Goal: Task Accomplishment & Management: Use online tool/utility

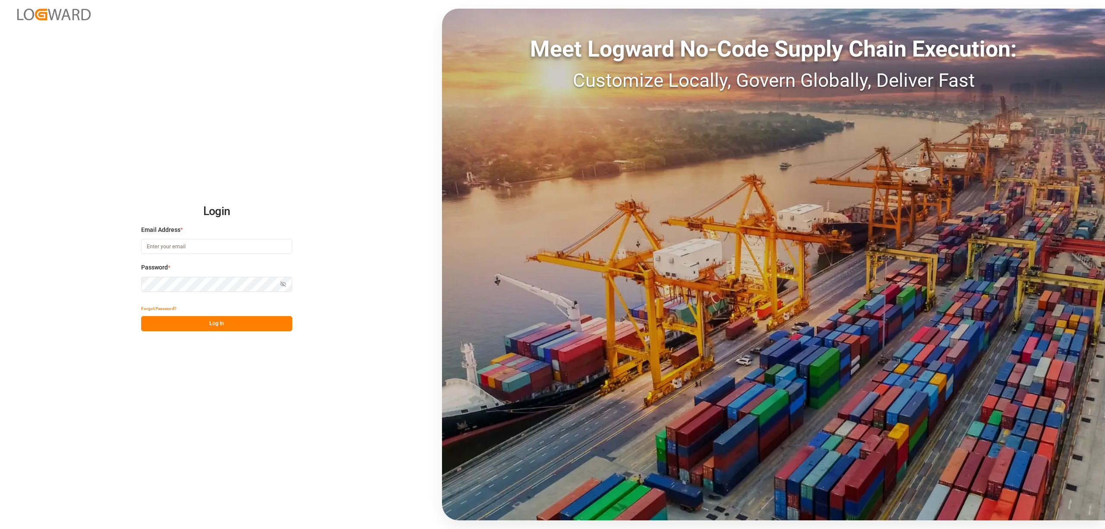
type input "[EMAIL_ADDRESS][PERSON_NAME][DOMAIN_NAME]"
click at [257, 323] on button "Log In" at bounding box center [216, 323] width 151 height 15
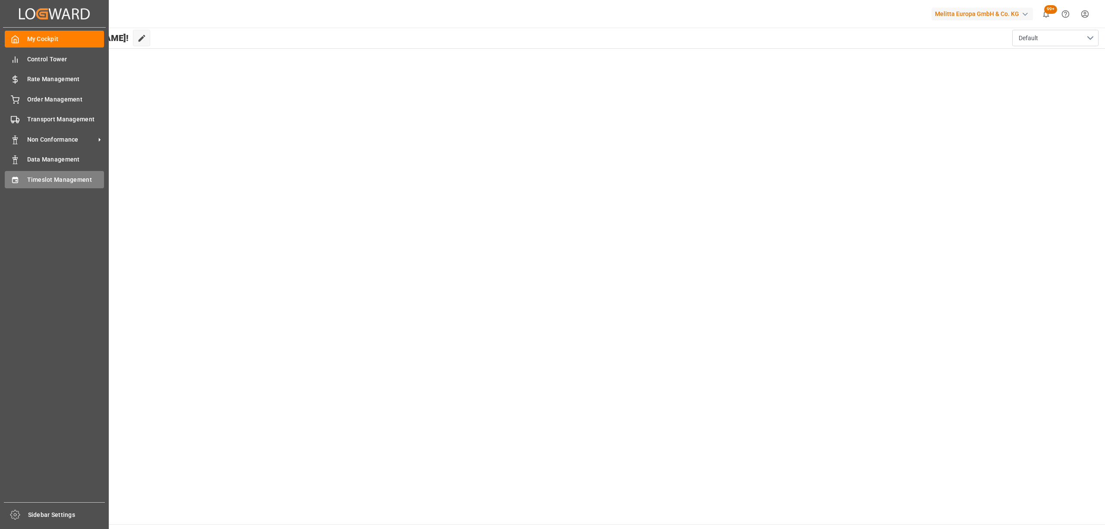
click at [9, 183] on div "Timeslot Management Timeslot Management" at bounding box center [54, 179] width 99 height 17
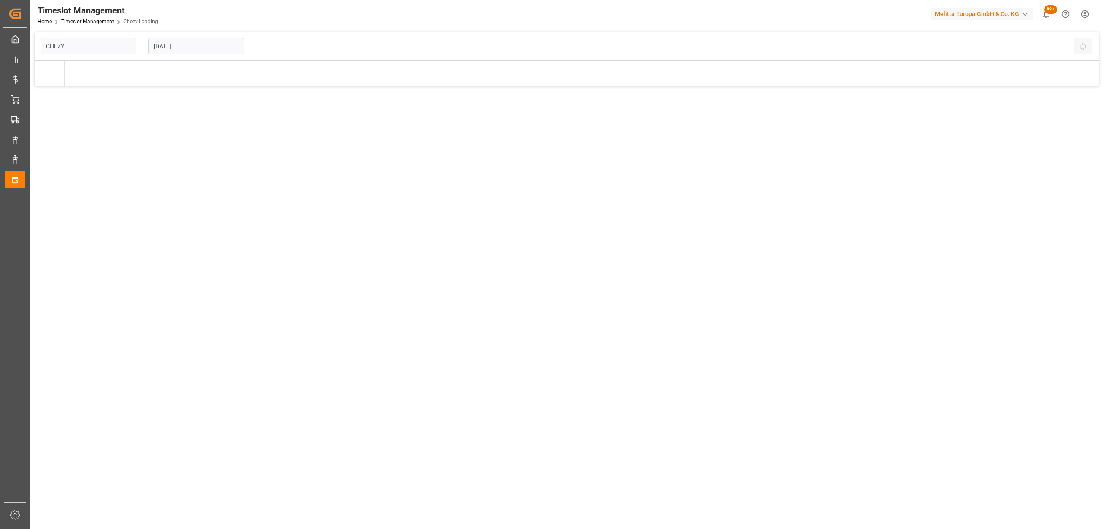
type input "Chezy Loading"
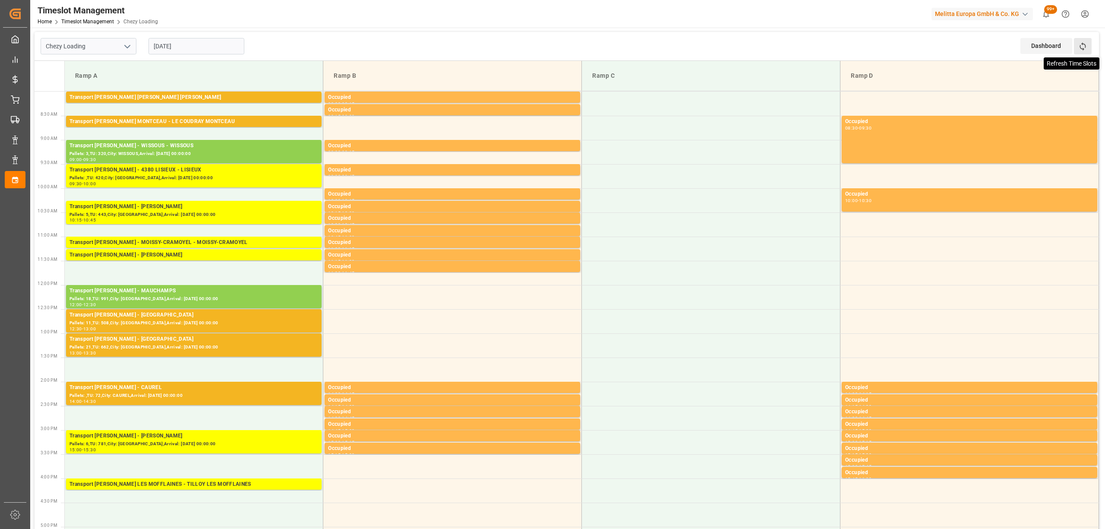
click at [1080, 42] on icon at bounding box center [1082, 46] width 9 height 9
click at [1083, 47] on icon at bounding box center [1082, 46] width 9 height 9
click at [1082, 44] on icon at bounding box center [1083, 46] width 6 height 8
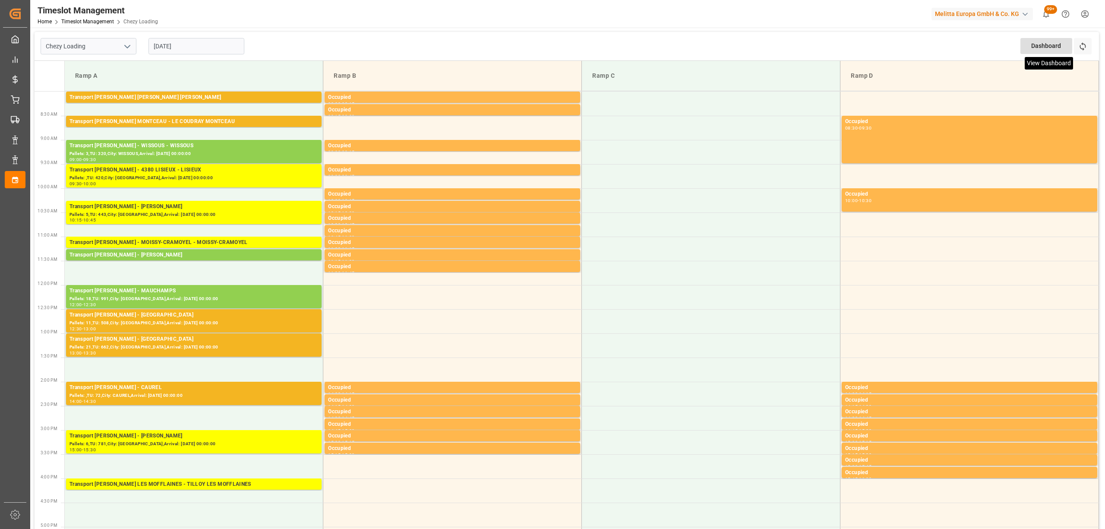
click at [1083, 52] on button "Refresh Time Slots" at bounding box center [1083, 46] width 18 height 16
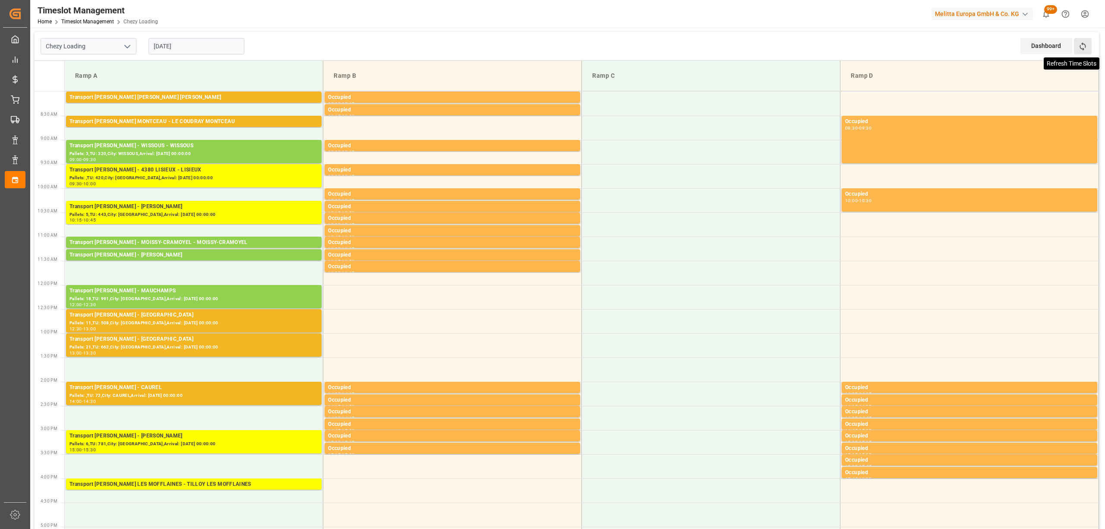
click at [1085, 45] on icon at bounding box center [1083, 46] width 6 height 8
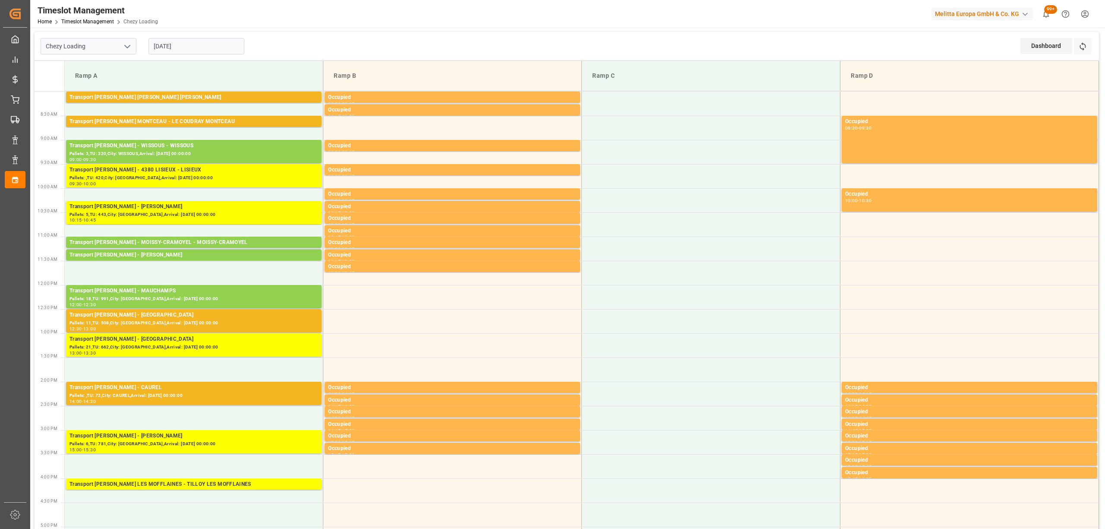
click at [1092, 42] on div "Refresh Time Slots" at bounding box center [1083, 49] width 19 height 22
click at [1090, 43] on button "Refresh Time Slots" at bounding box center [1083, 46] width 18 height 16
click at [440, 371] on td at bounding box center [452, 369] width 259 height 24
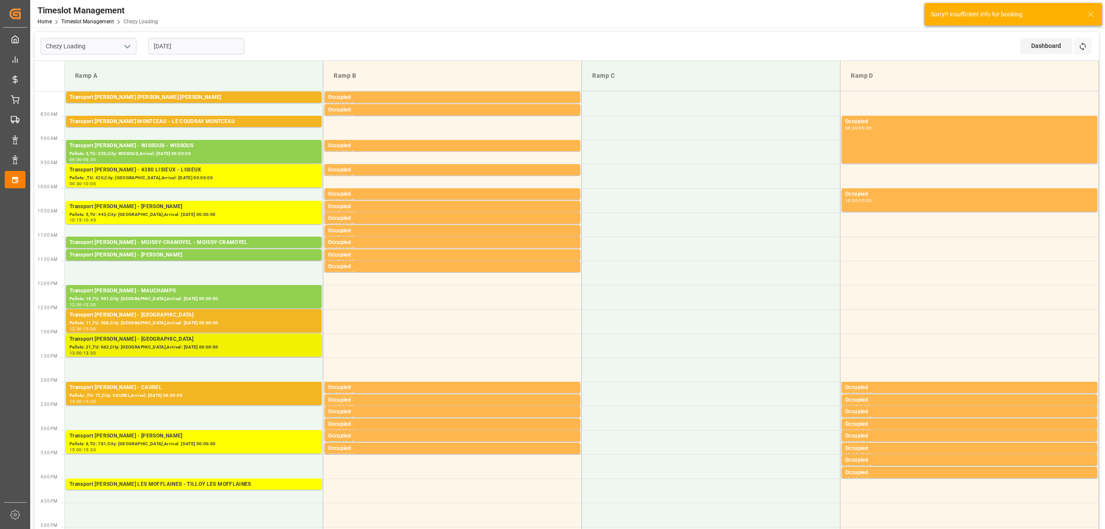
click at [204, 342] on div "Transport [PERSON_NAME] - [GEOGRAPHIC_DATA]" at bounding box center [194, 339] width 249 height 9
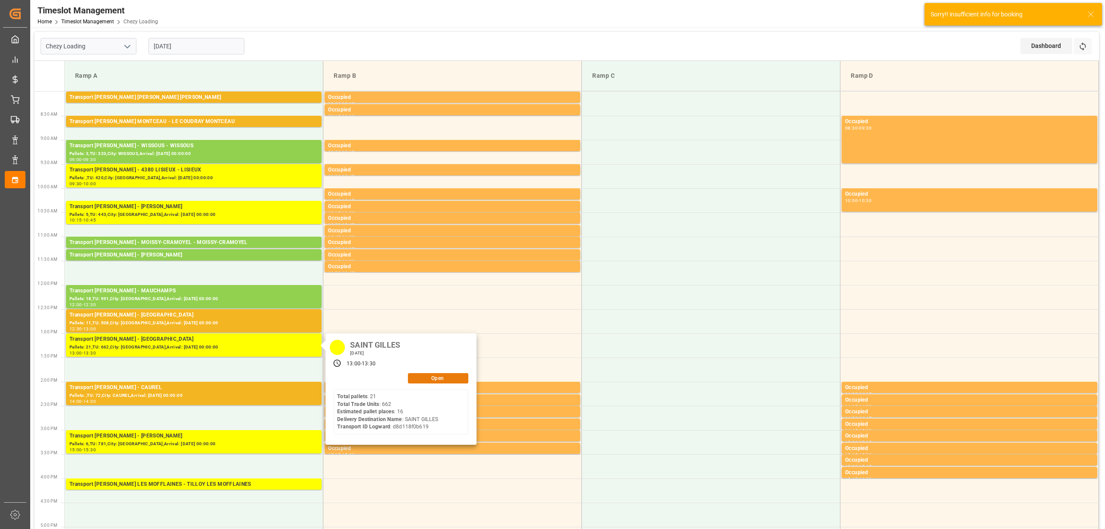
click at [449, 380] on button "Open" at bounding box center [438, 378] width 60 height 10
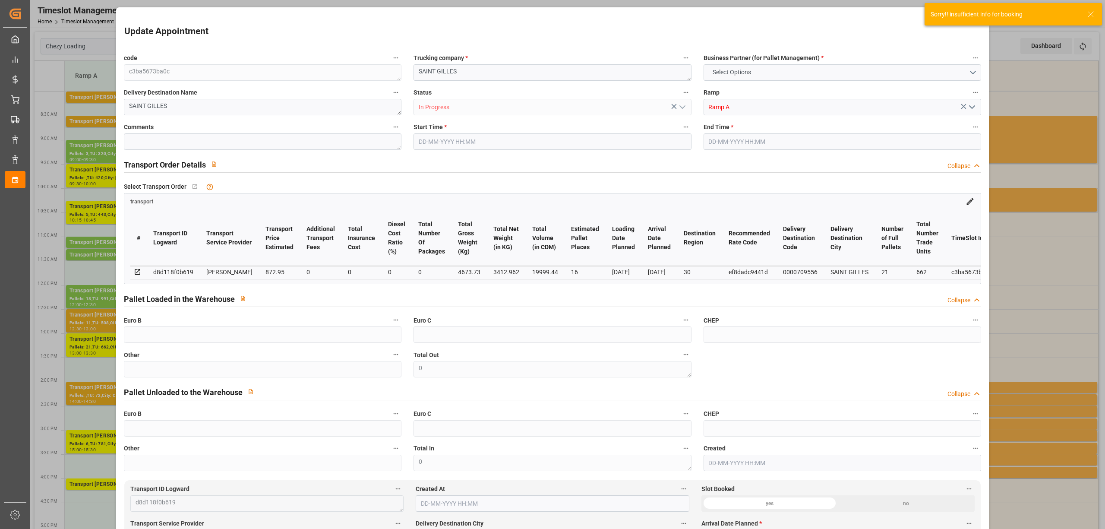
type input "16"
type input "872.95"
type input "0"
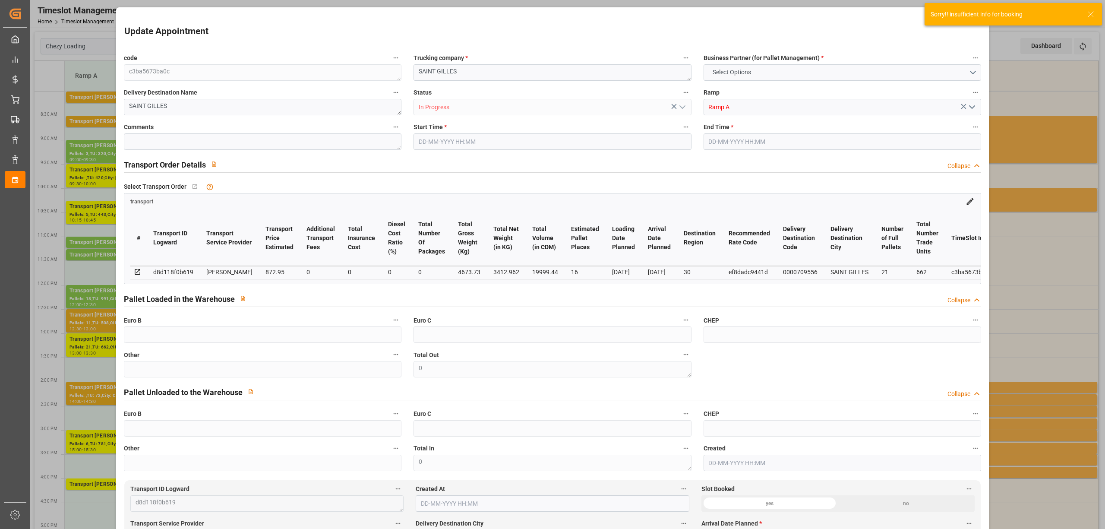
type input "843.4443"
type input "-29.5057"
type input "0"
type input "3412.962"
type input "5641.194"
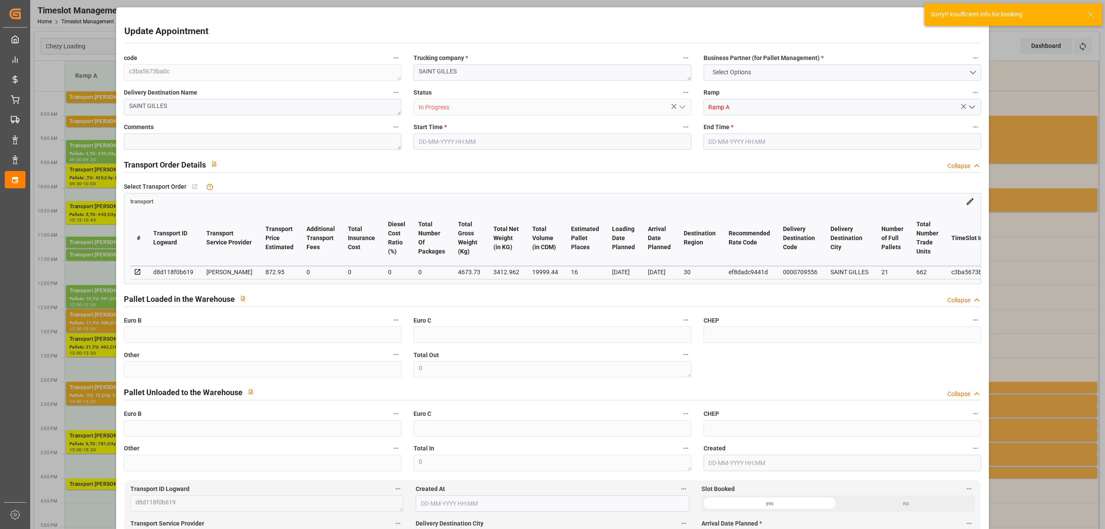
type input "19999.44"
type input "30"
type input "21"
type input "662"
type input "31"
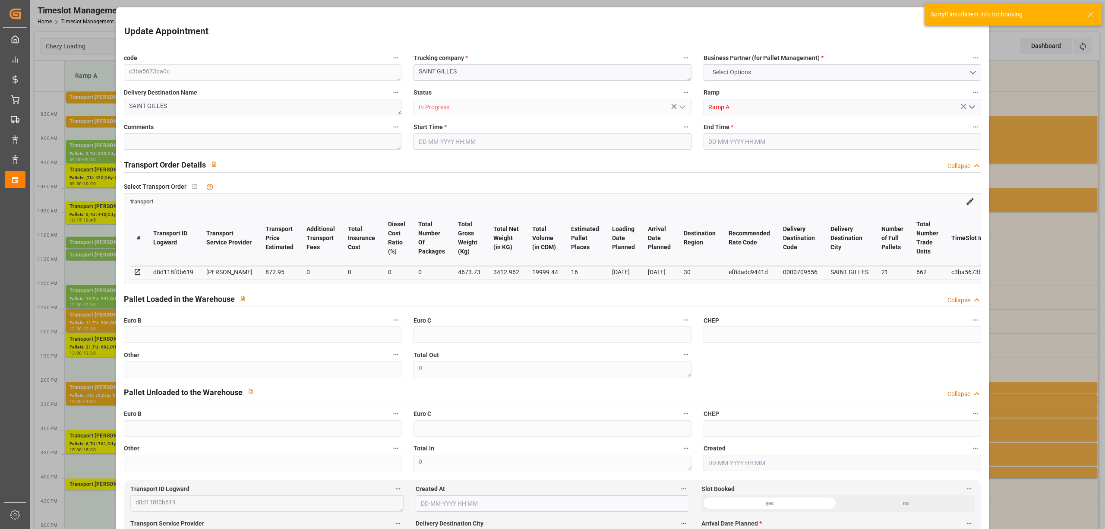
type input "101"
type input "4673.73"
type input "0"
type input "4710.8598"
type input "0"
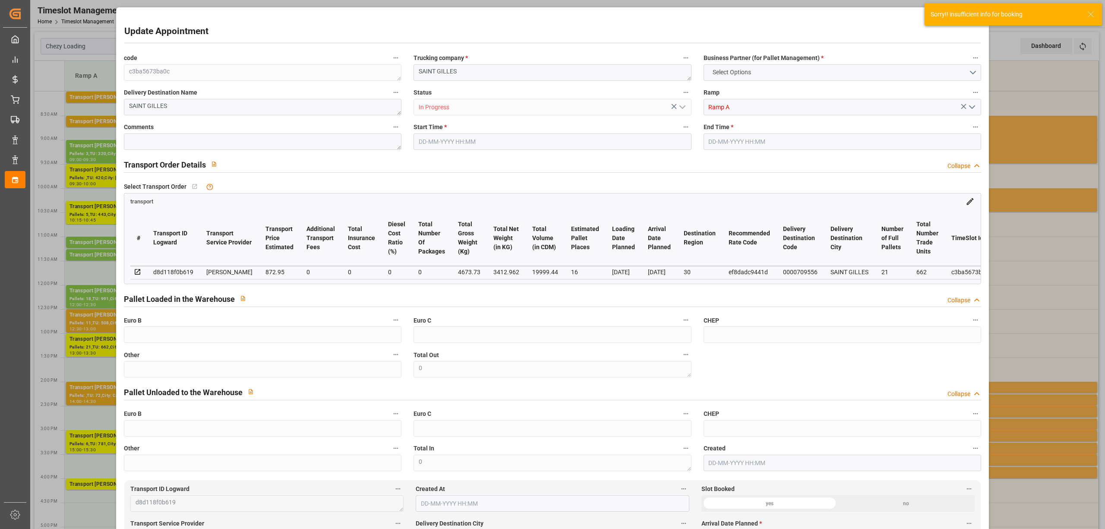
type input "0"
type input "21"
type input "35"
type input "[DATE] 13:00"
type input "[DATE] 13:30"
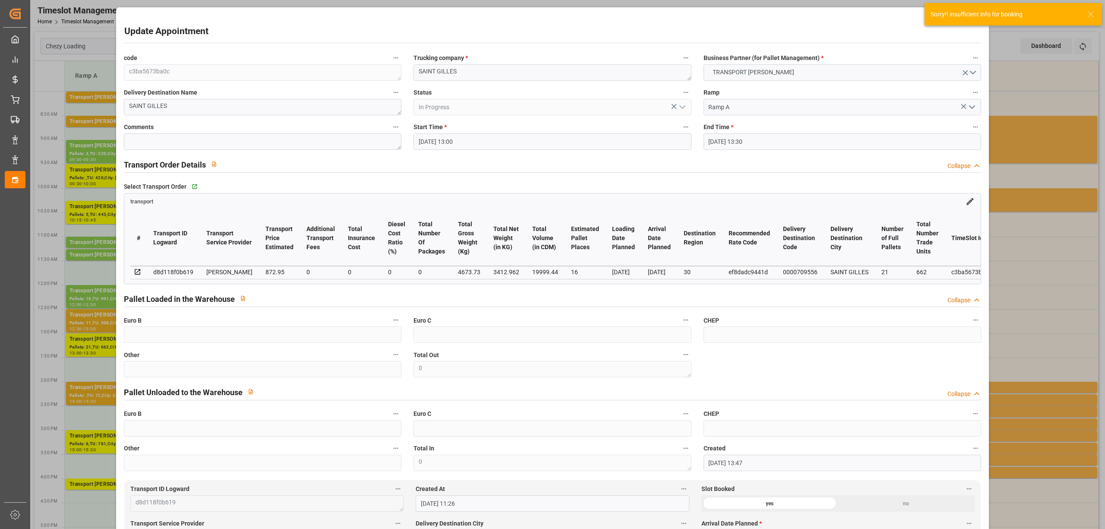
type input "[DATE] 13:47"
type input "[DATE] 11:26"
type input "[DATE]"
click at [971, 22] on icon at bounding box center [977, 19] width 12 height 12
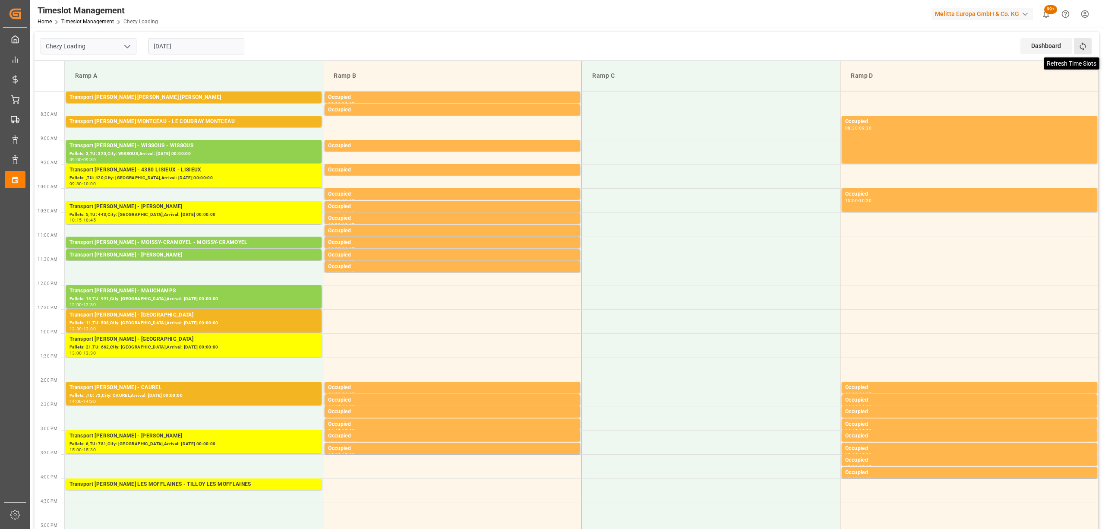
click at [1082, 49] on icon at bounding box center [1082, 46] width 9 height 9
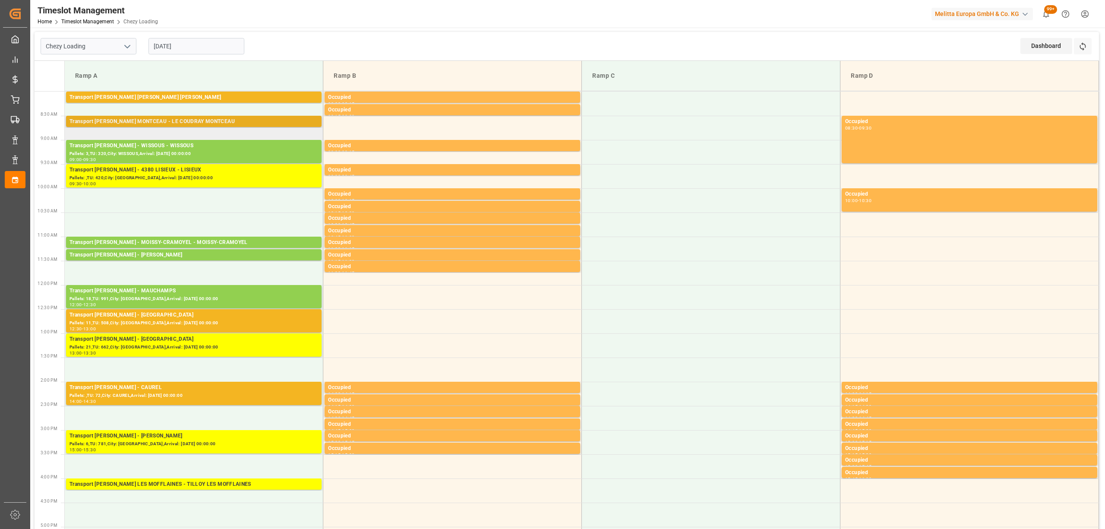
click at [234, 122] on div "Transport [PERSON_NAME] MONTCEAU - LE COUDRAY MONTCEAU" at bounding box center [194, 121] width 249 height 9
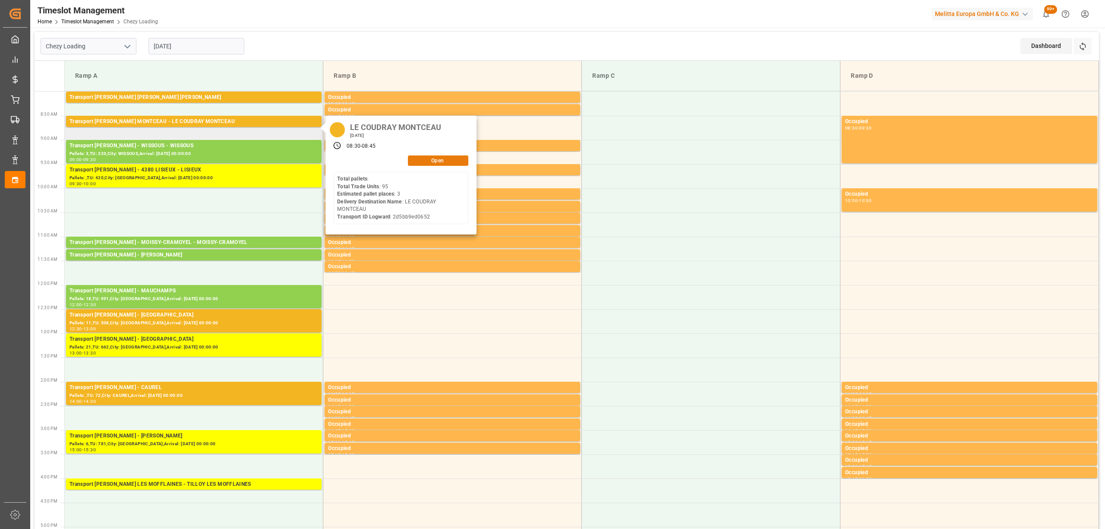
click at [427, 163] on button "Open" at bounding box center [438, 160] width 60 height 10
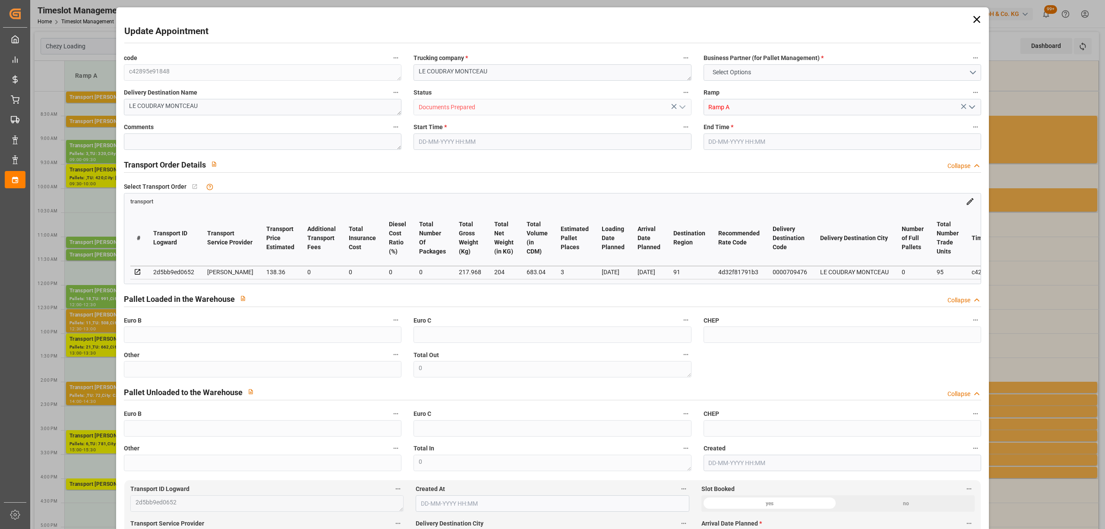
type input "3"
type input "138.36"
type input "0"
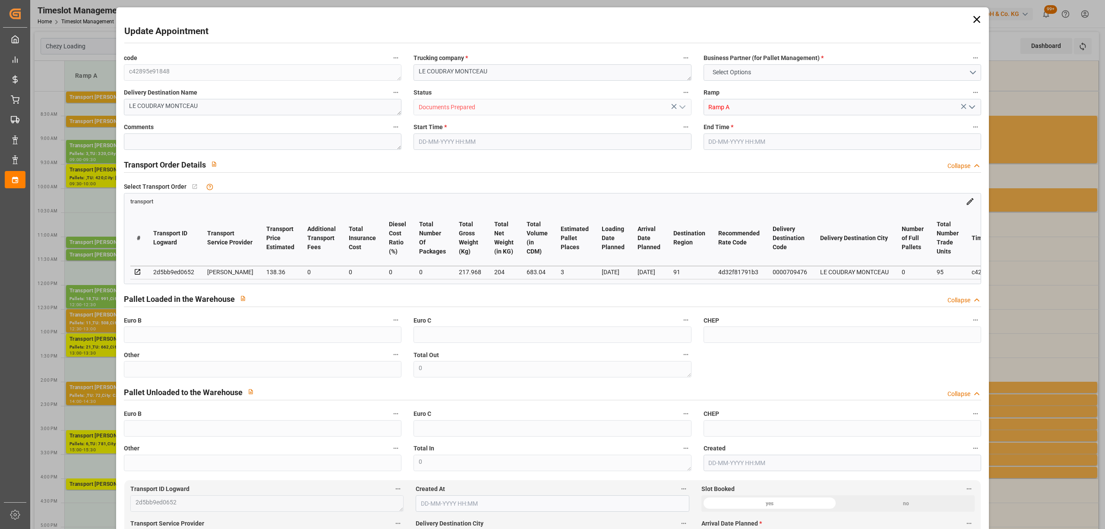
type input "133.6834"
type input "-4.6766"
type input "0"
type input "204"
type input "301.608"
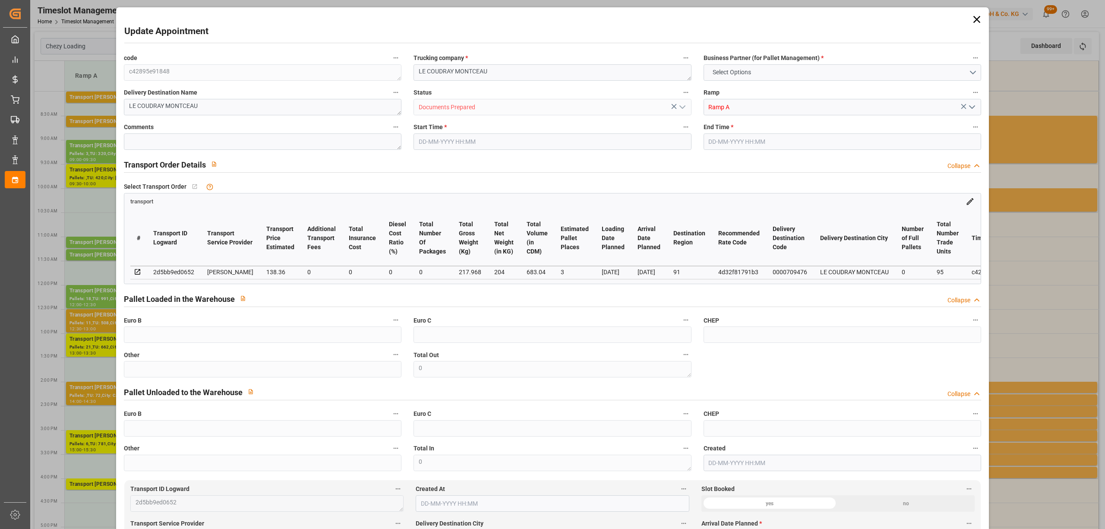
type input "683.04"
type input "91"
type input "0"
type input "95"
type input "3"
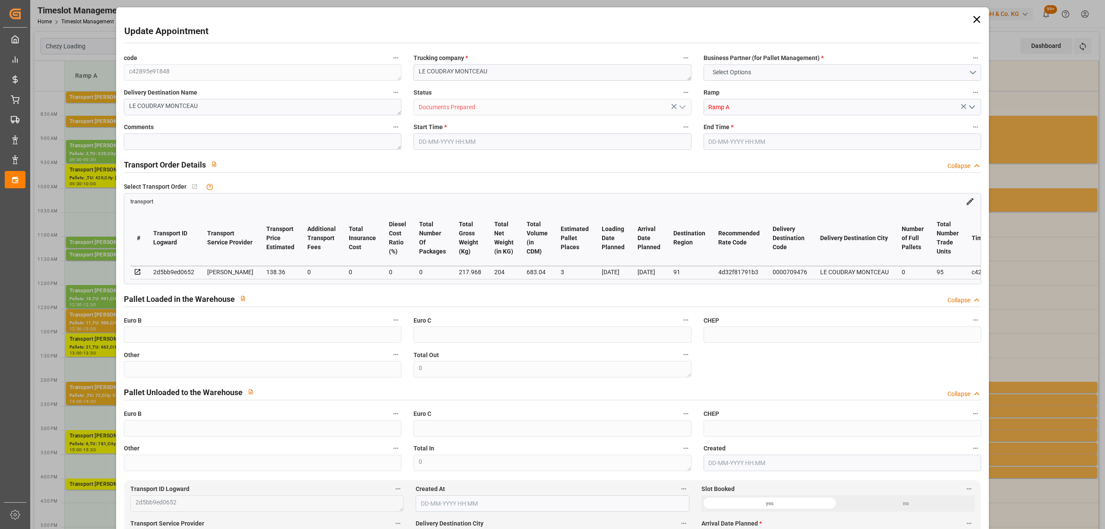
type input "101"
type input "217.968"
type input "0"
type input "4710.8598"
type input "0"
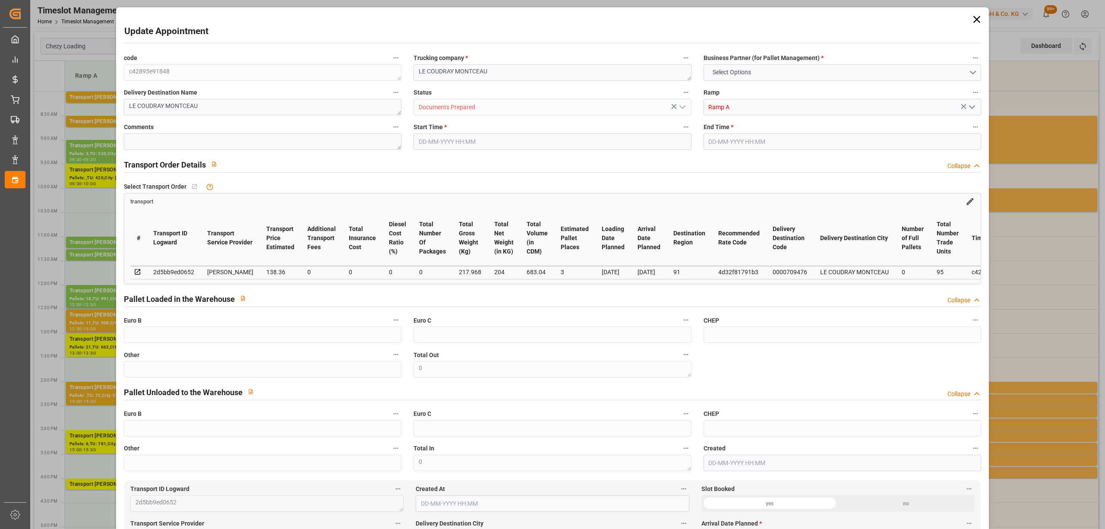
type input "0"
type input "21"
type input "35"
type input "[DATE] 08:30"
type input "[DATE] 08:45"
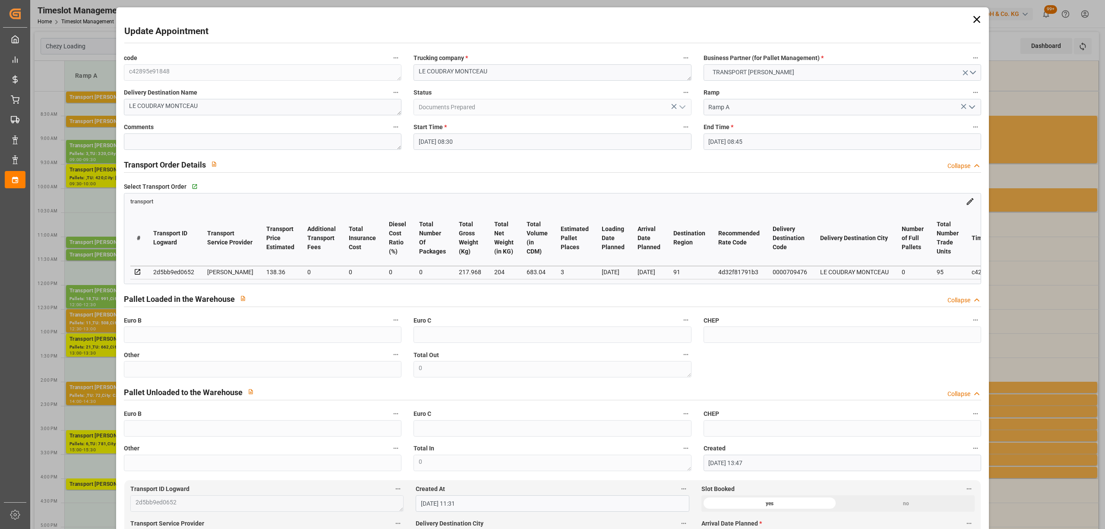
type input "[DATE] 13:47"
type input "[DATE] 11:31"
type input "[DATE]"
click at [974, 21] on icon at bounding box center [977, 19] width 12 height 12
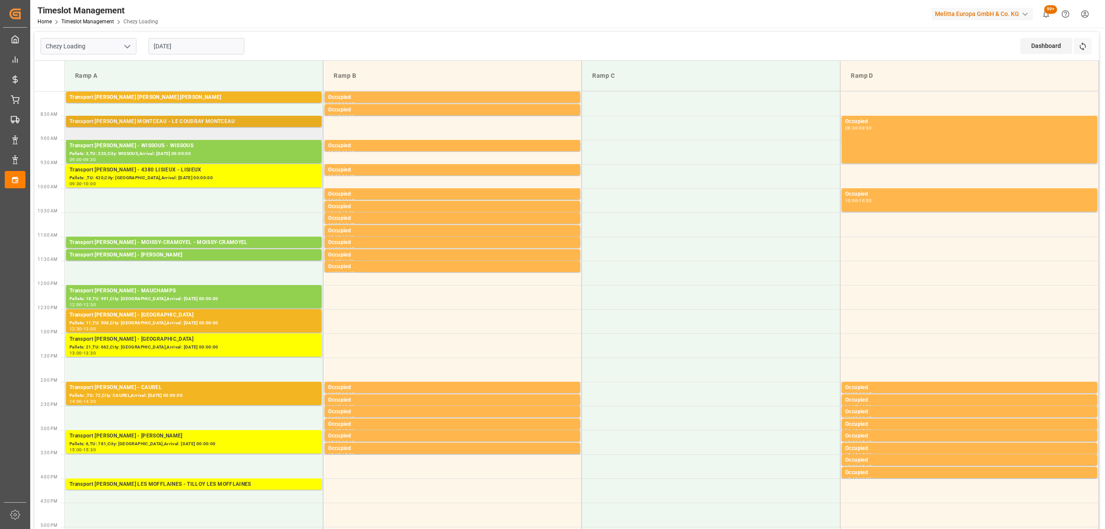
click at [193, 122] on div "Transport [PERSON_NAME] MONTCEAU - LE COUDRAY MONTCEAU" at bounding box center [194, 121] width 249 height 9
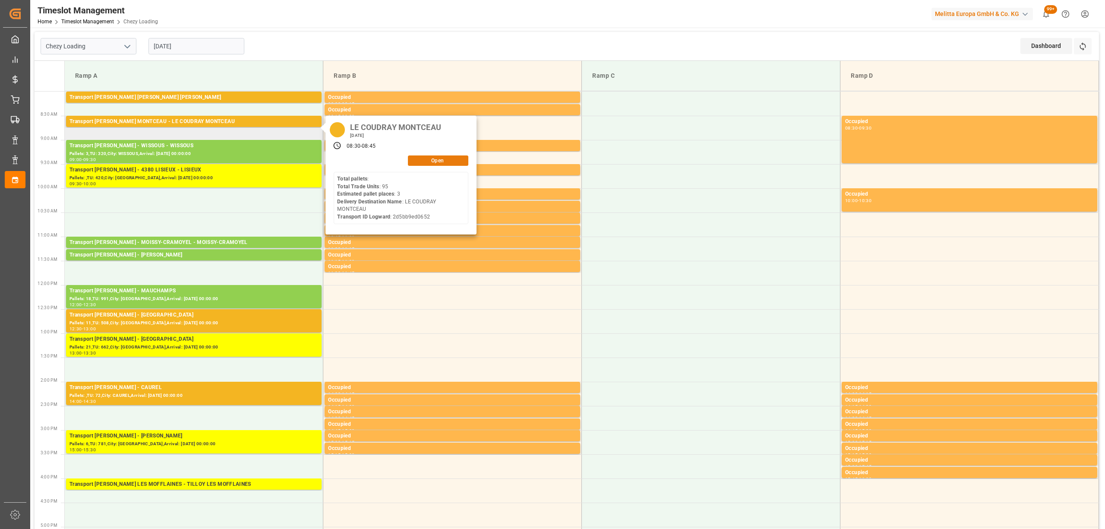
click at [460, 159] on button "Open" at bounding box center [438, 160] width 60 height 10
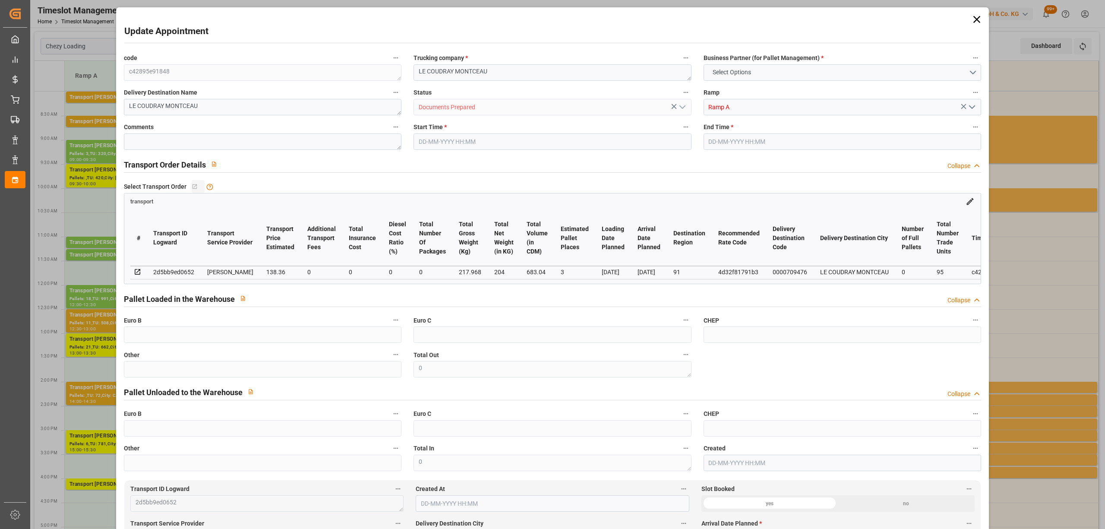
type input "3"
type input "138.36"
type input "0"
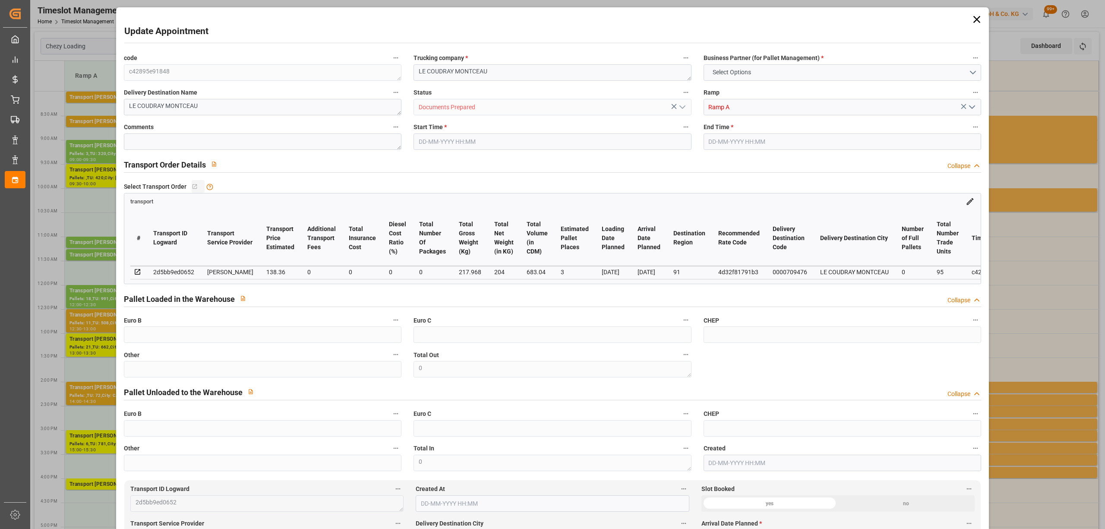
type input "133.6834"
type input "-4.6766"
type input "0"
type input "204"
type input "301.608"
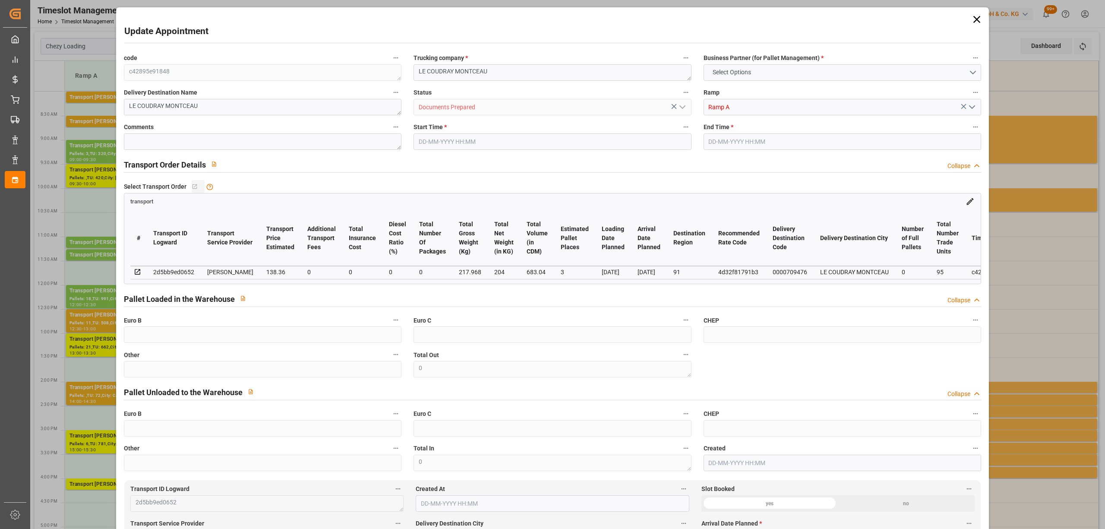
type input "683.04"
type input "91"
type input "0"
type input "95"
type input "3"
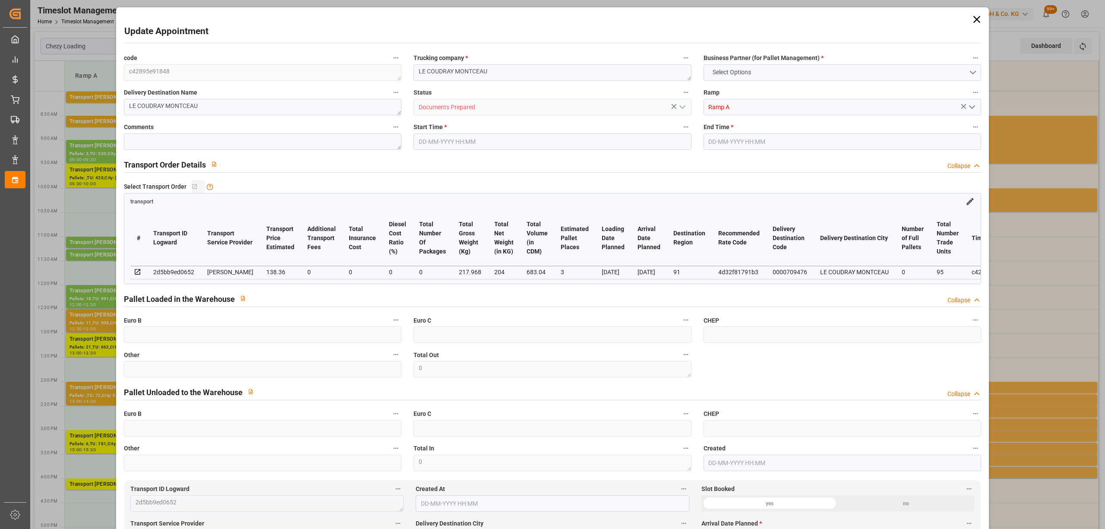
type input "101"
type input "217.968"
type input "0"
type input "4710.8598"
type input "0"
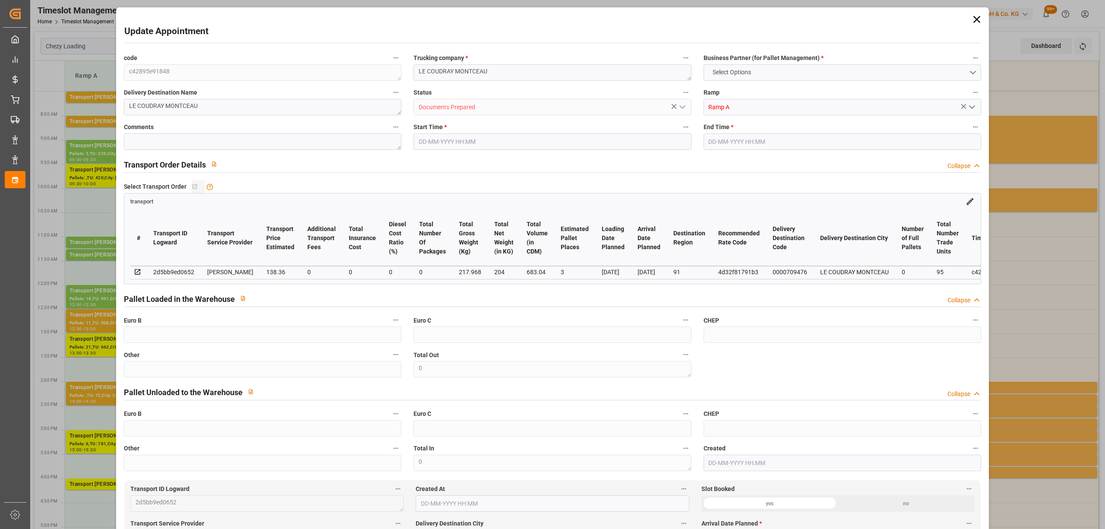
type input "0"
type input "21"
type input "35"
type input "[DATE] 08:30"
type input "[DATE] 08:45"
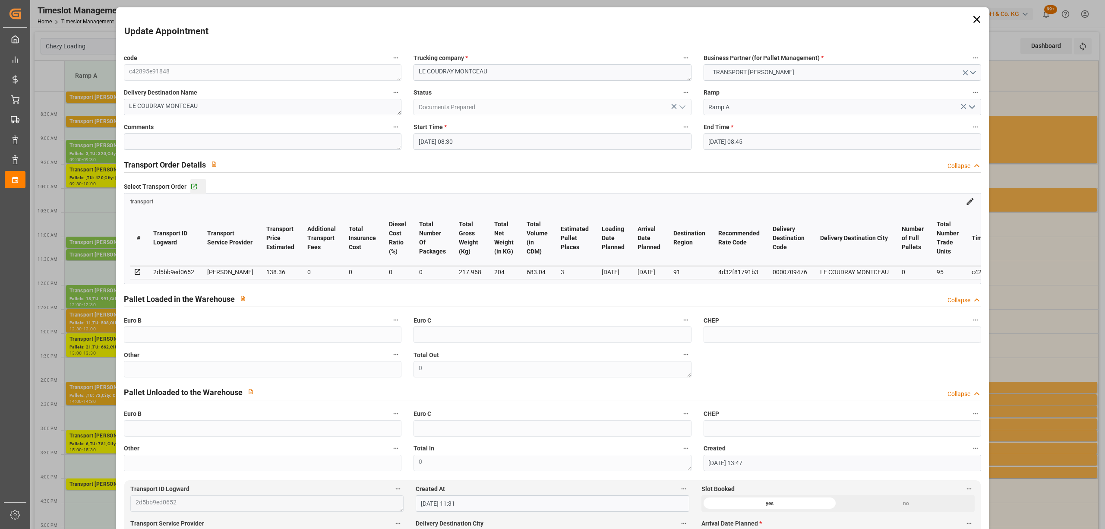
type input "[DATE] 13:47"
type input "[DATE] 11:31"
type input "[DATE]"
click at [456, 147] on input "[DATE] 08:30" at bounding box center [553, 141] width 278 height 16
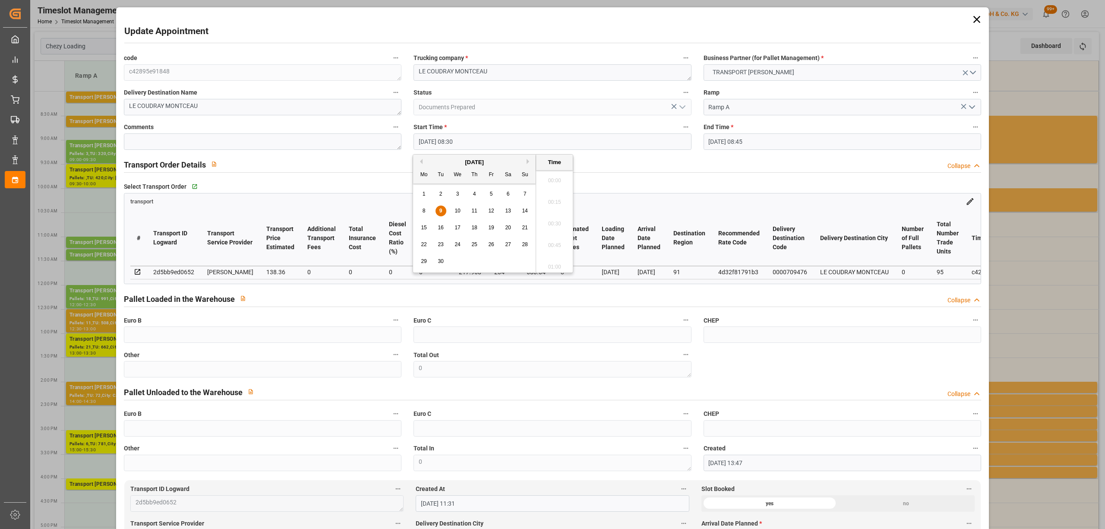
scroll to position [693, 0]
click at [459, 212] on span "10" at bounding box center [458, 211] width 6 height 6
click at [553, 182] on li "16:00" at bounding box center [554, 179] width 37 height 22
type input "[DATE] 16:00"
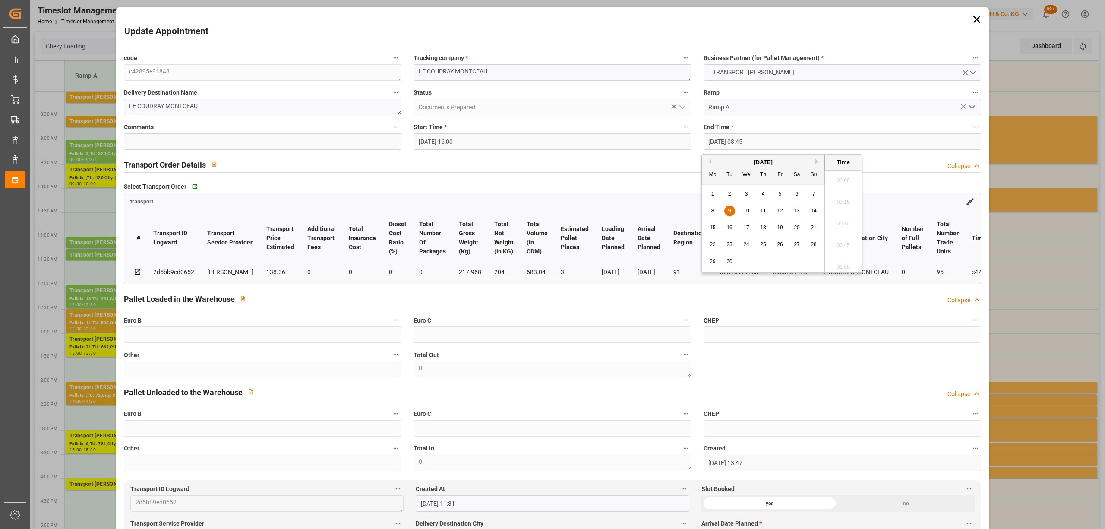
click at [740, 142] on input "[DATE] 08:45" at bounding box center [843, 141] width 278 height 16
click at [751, 214] on div "10" at bounding box center [746, 211] width 11 height 10
click at [844, 204] on li "16:30" at bounding box center [843, 200] width 37 height 22
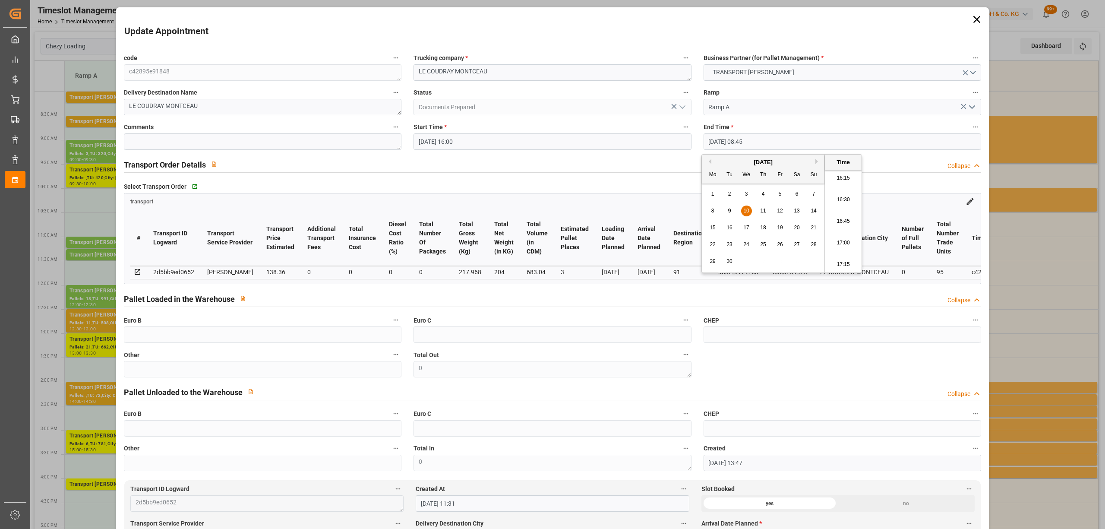
type input "[DATE] 16:30"
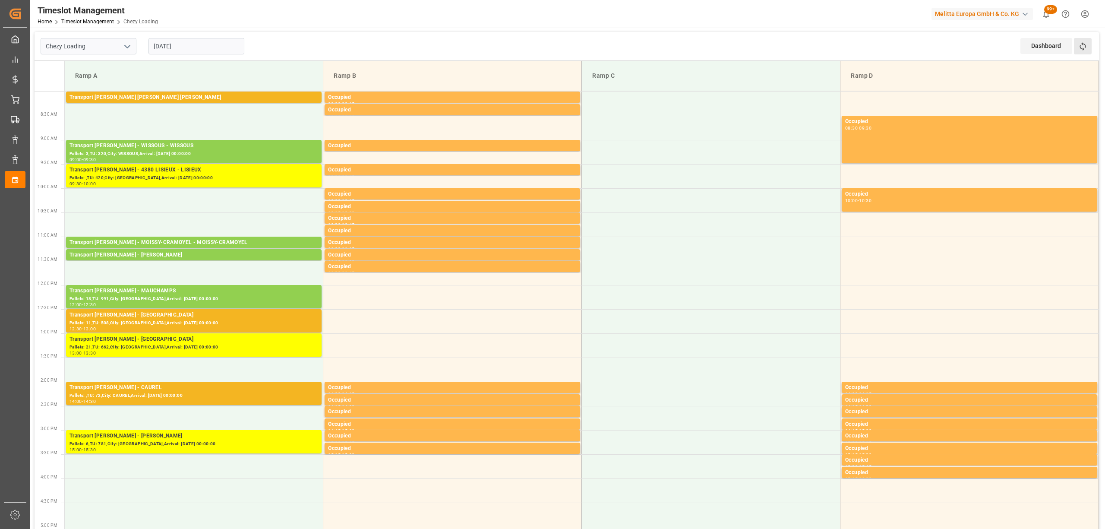
click at [1091, 47] on button "Refresh Time Slots" at bounding box center [1083, 46] width 18 height 16
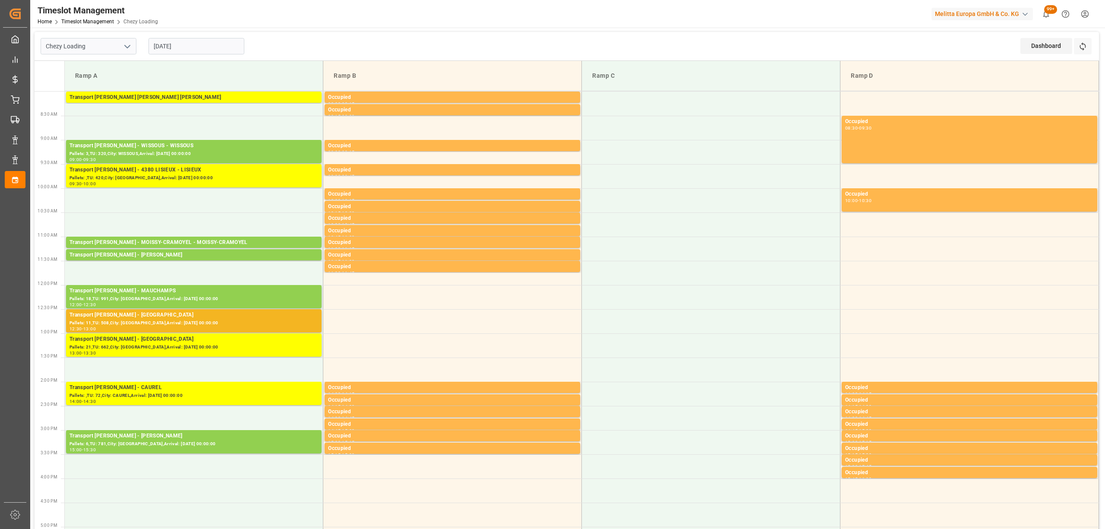
click at [367, 50] on div "Chezy Loading [DATE] Dashboard View Dashboard Refresh Time Slots" at bounding box center [567, 46] width 1065 height 29
click at [1088, 50] on button "Refresh Time Slots" at bounding box center [1083, 46] width 18 height 16
click at [1075, 50] on button "Refresh Time Slots" at bounding box center [1083, 46] width 18 height 16
click at [1080, 44] on icon at bounding box center [1082, 46] width 9 height 9
click at [269, 34] on div "Chezy Loading [DATE] Dashboard View Dashboard Refresh Time Slots" at bounding box center [567, 46] width 1065 height 29
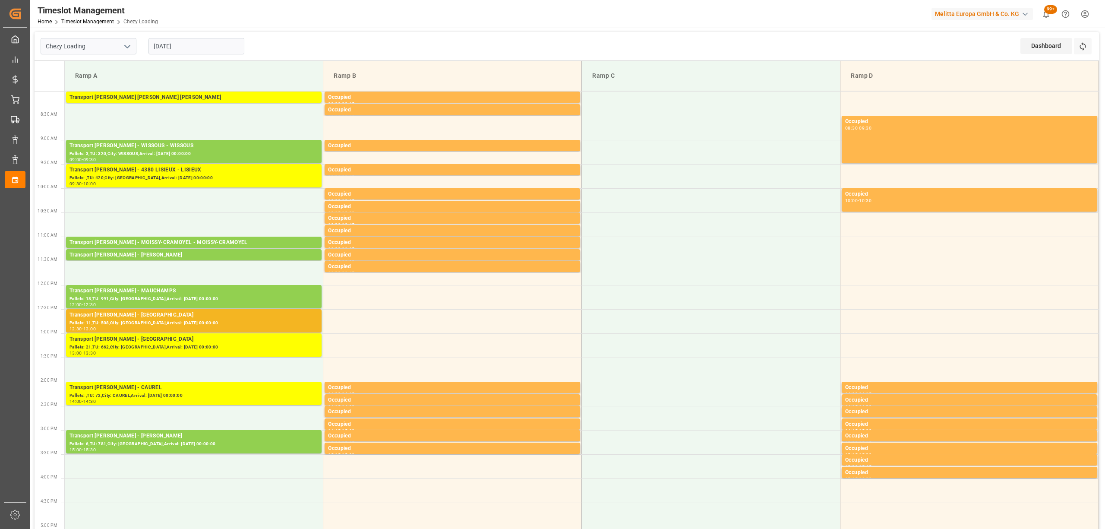
click at [280, 54] on div "Chezy Loading [DATE] Dashboard View Dashboard Refresh Time Slots" at bounding box center [567, 46] width 1065 height 29
click at [303, 33] on div "Chezy Loading [DATE] Dashboard View Dashboard Refresh Time Slots" at bounding box center [567, 46] width 1065 height 29
click at [1092, 51] on div "Refresh Time Slots" at bounding box center [1083, 49] width 19 height 22
click at [1088, 47] on button "Refresh Time Slots" at bounding box center [1083, 46] width 18 height 16
click at [1078, 44] on button "Refresh Time Slots" at bounding box center [1083, 46] width 18 height 16
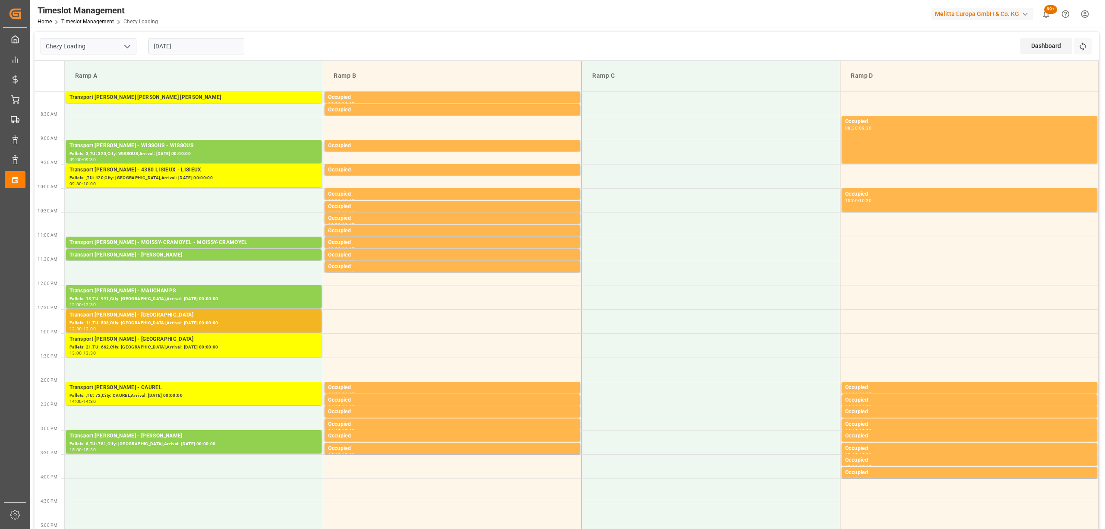
click at [826, 37] on div "Chezy Loading [DATE] Dashboard View Dashboard Refresh Time Slots" at bounding box center [567, 46] width 1065 height 29
click at [1076, 47] on button "Refresh Time Slots" at bounding box center [1083, 46] width 18 height 16
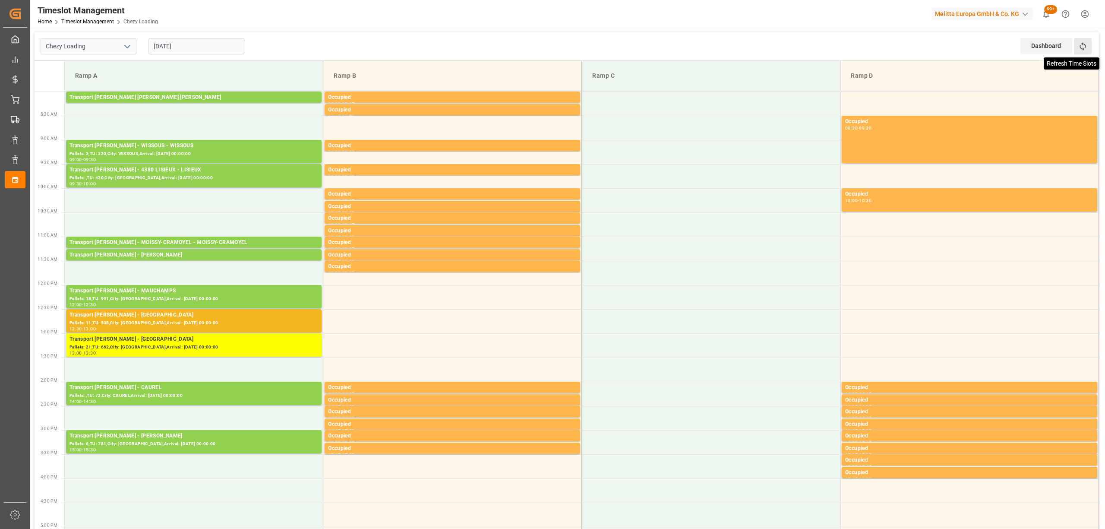
click at [1084, 43] on icon at bounding box center [1082, 46] width 9 height 9
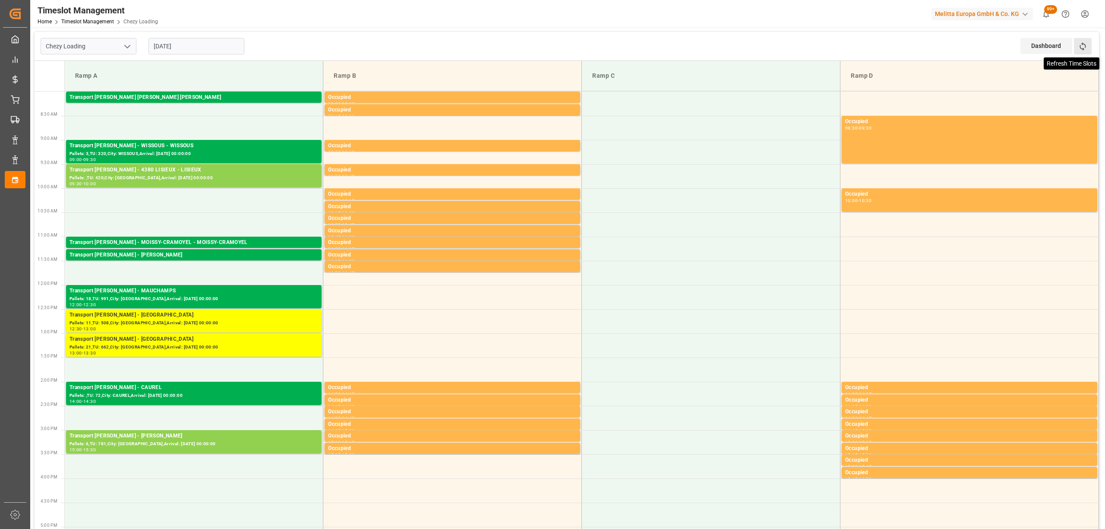
click at [1084, 42] on icon at bounding box center [1082, 46] width 9 height 9
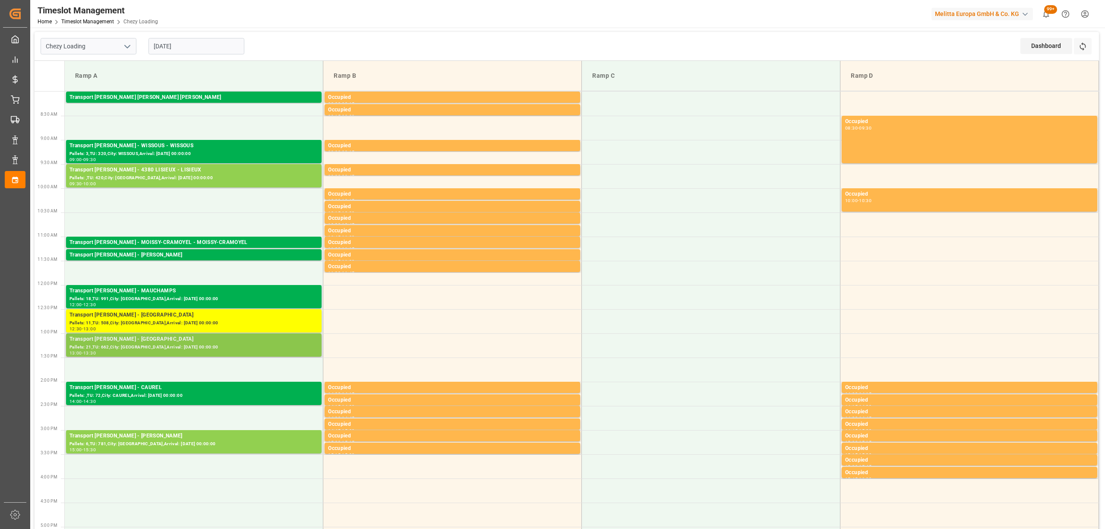
click at [192, 346] on div "Pallets: 21,TU: 662,City: [GEOGRAPHIC_DATA],Arrival: [DATE] 00:00:00" at bounding box center [194, 347] width 249 height 7
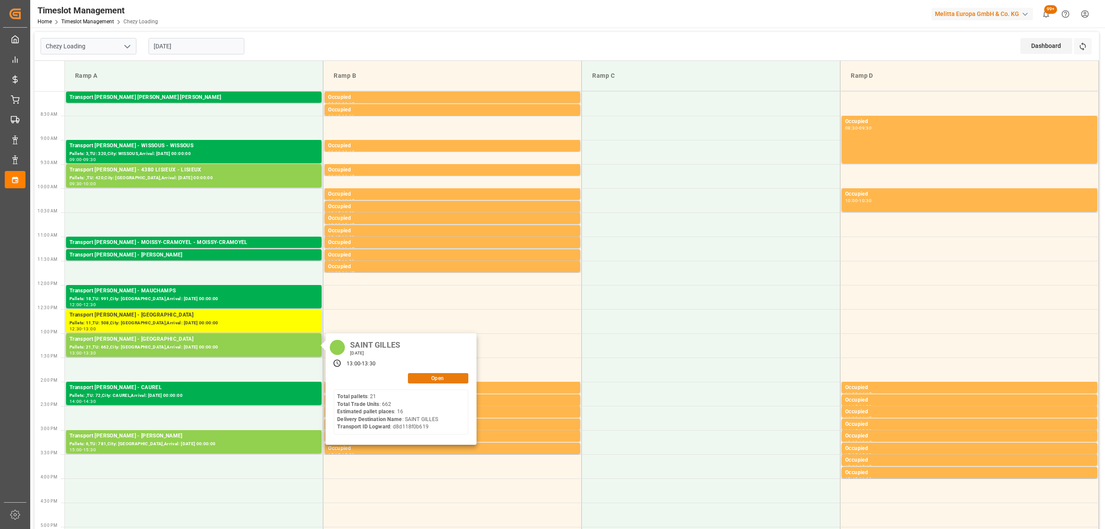
click at [433, 375] on button "Open" at bounding box center [438, 378] width 60 height 10
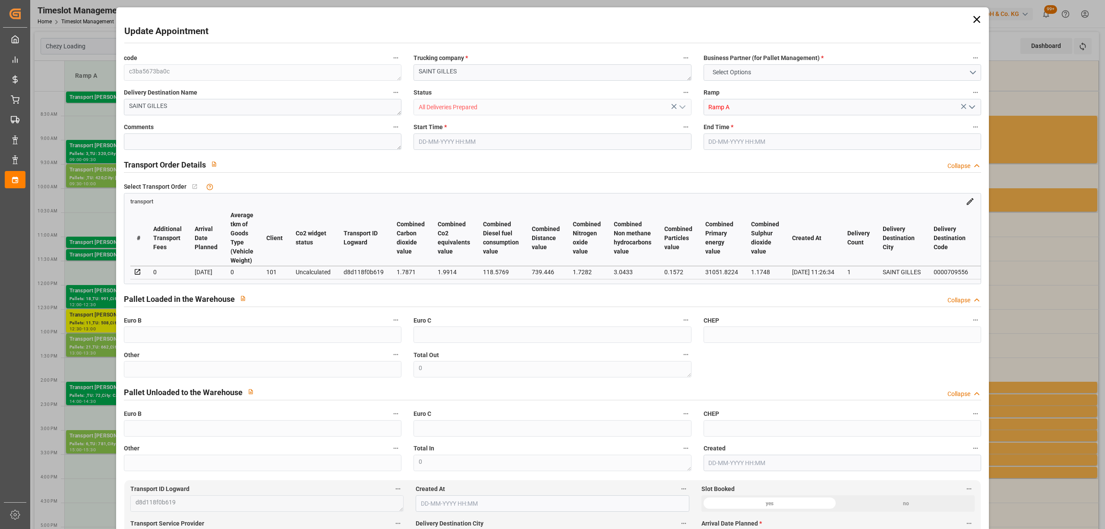
type input "16"
type input "872.95"
type input "0"
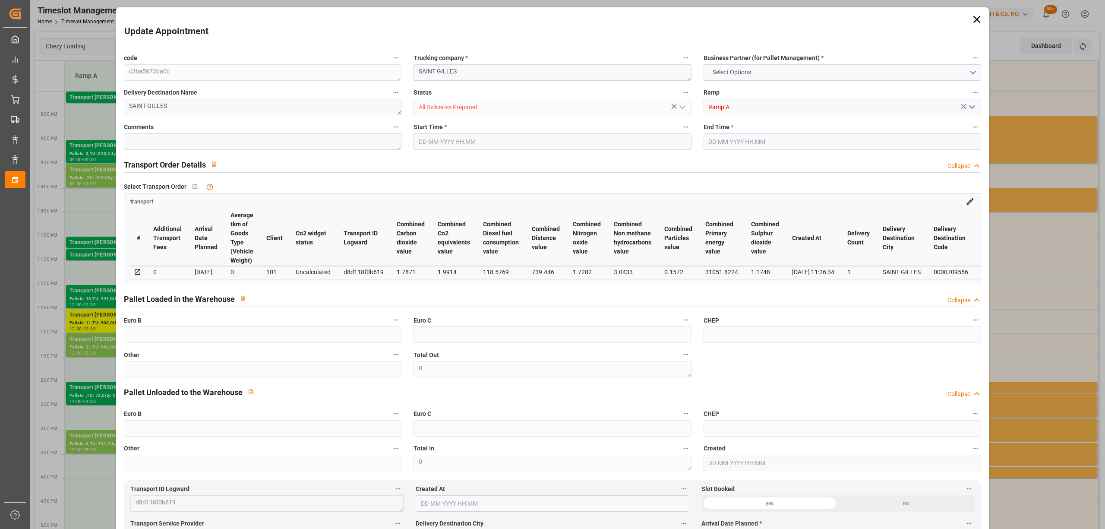
type input "843.4443"
type input "-29.5057"
type input "4"
type input "3412.962"
type input "5641.194"
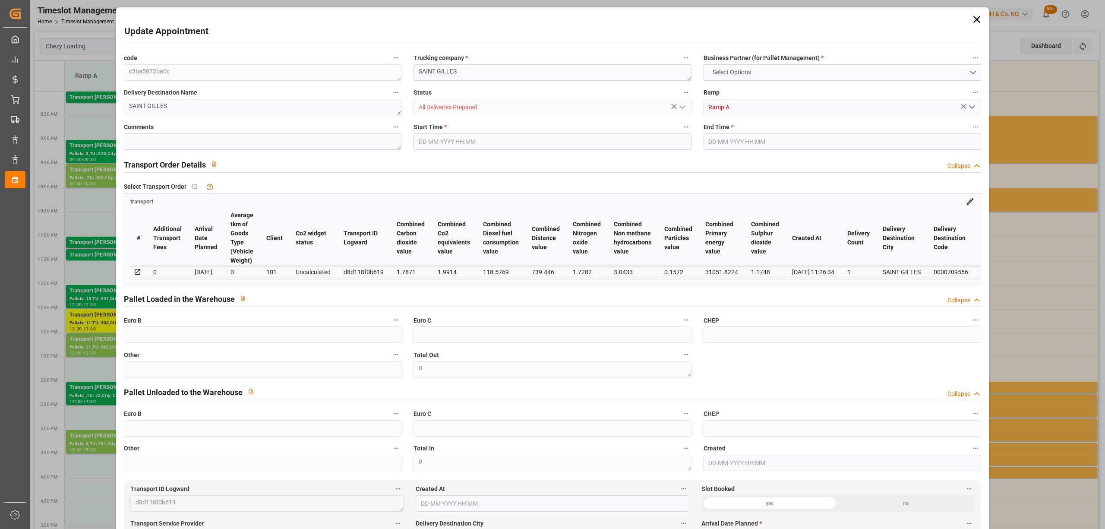
type input "19999.44"
type input "30"
type input "21"
type input "662"
type input "31"
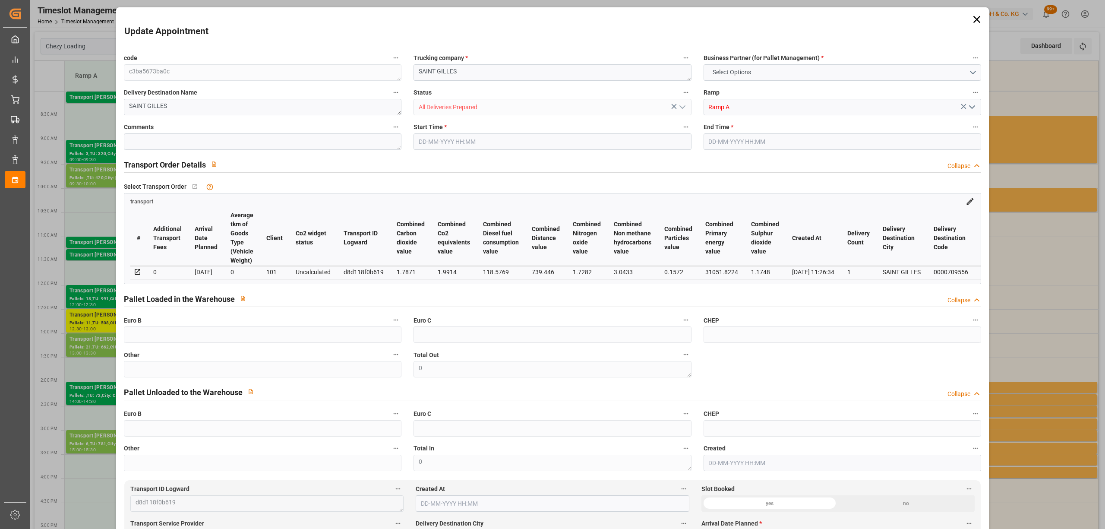
type input "101"
type input "4673.73"
type input "0"
type input "4710.8598"
type input "0"
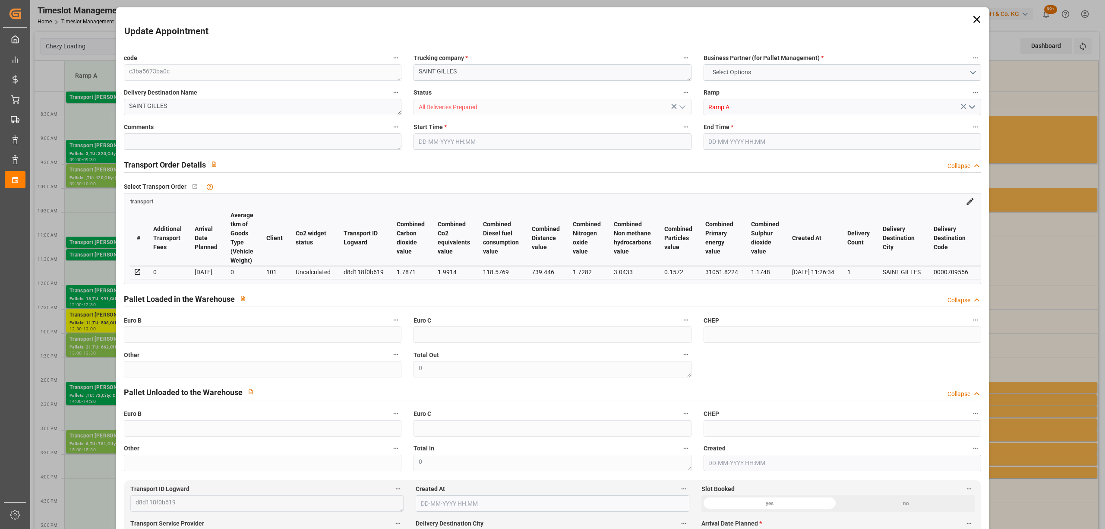
type input "0"
type input "21"
type input "35"
type input "[DATE] 13:00"
type input "[DATE] 13:30"
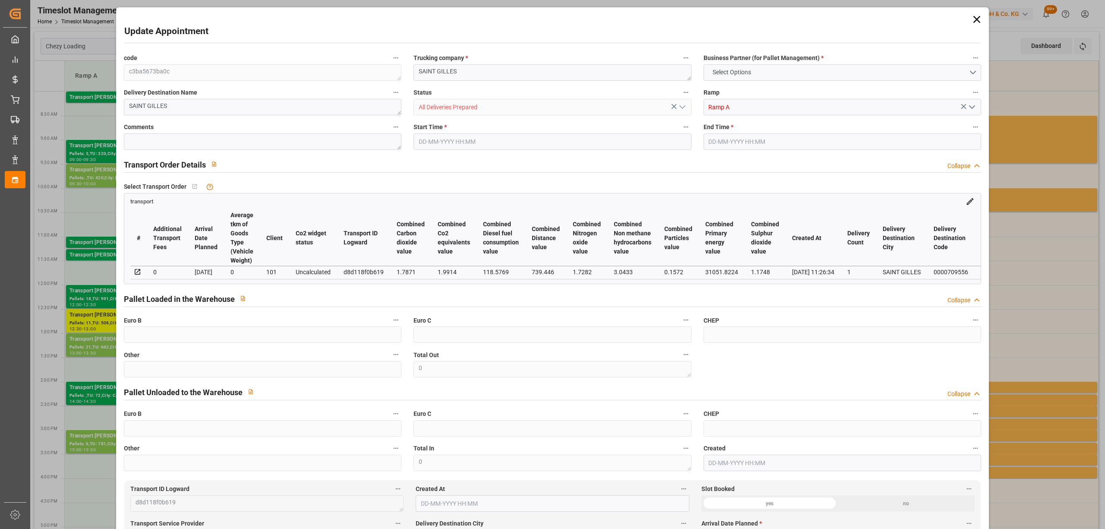
type input "[DATE] 13:47"
type input "[DATE] 11:26"
type input "[DATE]"
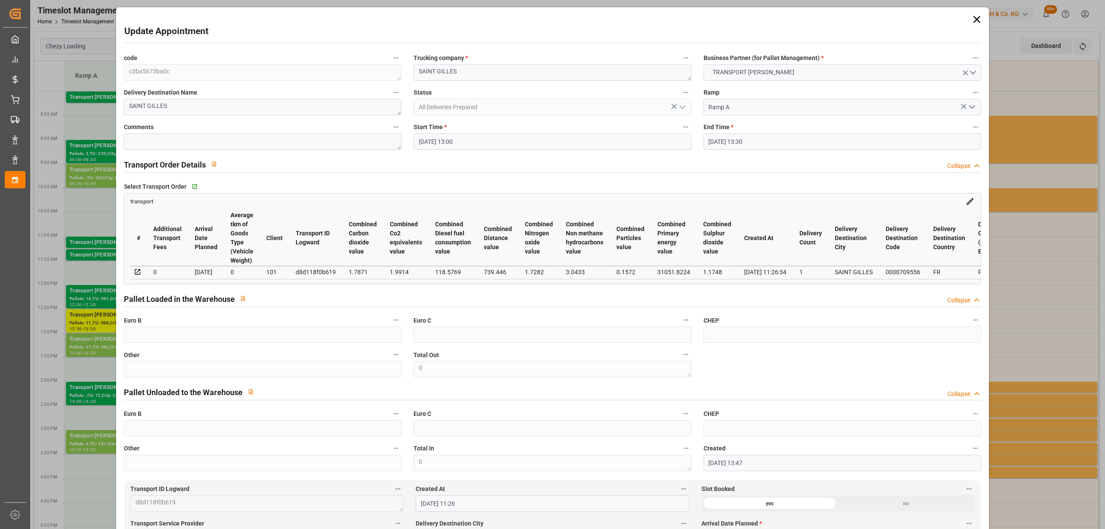
click at [974, 17] on icon at bounding box center [977, 19] width 12 height 12
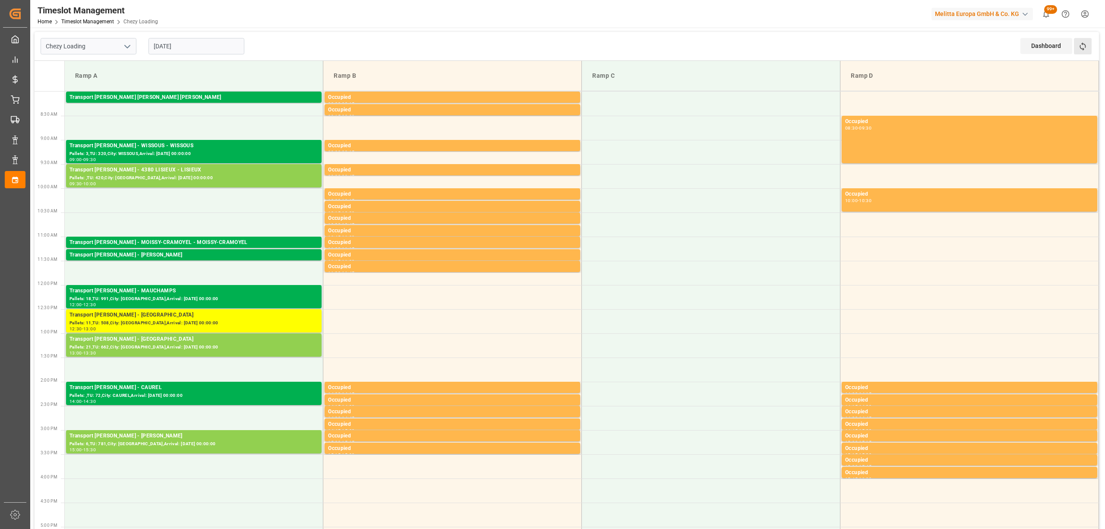
click at [1076, 49] on button "Refresh Time Slots" at bounding box center [1083, 46] width 18 height 16
click at [1075, 49] on button "Refresh Time Slots" at bounding box center [1083, 46] width 18 height 16
click at [188, 320] on div "Pallets: 11,TU: 508,City: [GEOGRAPHIC_DATA],Arrival: [DATE] 00:00:00" at bounding box center [194, 322] width 249 height 7
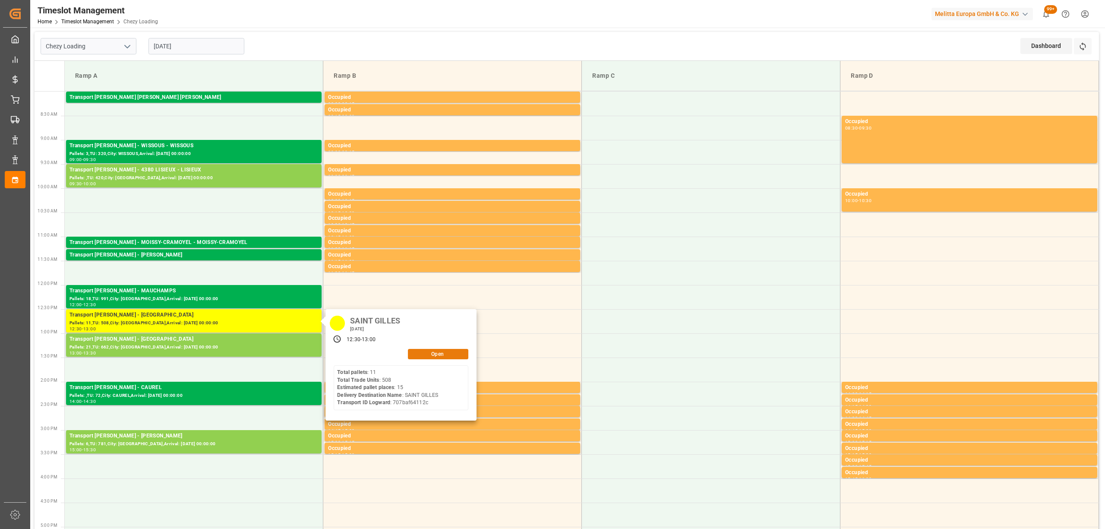
click at [425, 353] on button "Open" at bounding box center [438, 354] width 60 height 10
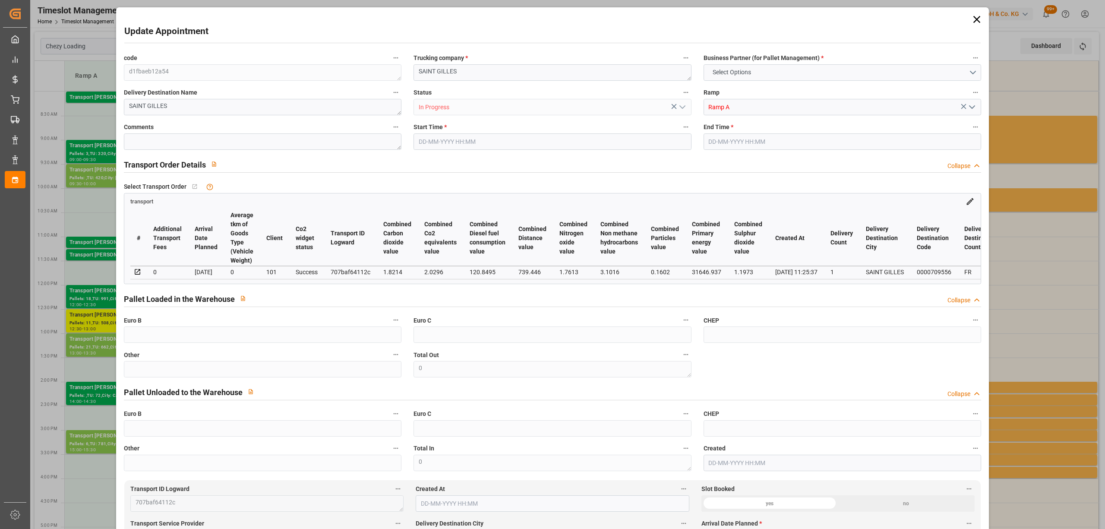
type input "15"
type input "796.32"
type input "0"
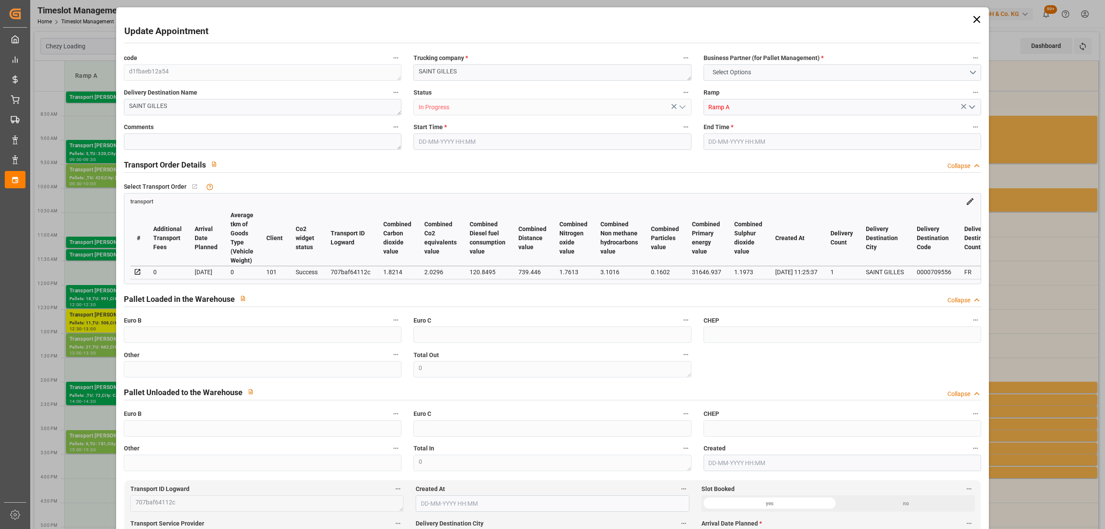
type input "769.4044"
type input "-26.9156"
type input "0"
type input "4482.534"
type input "5490.232"
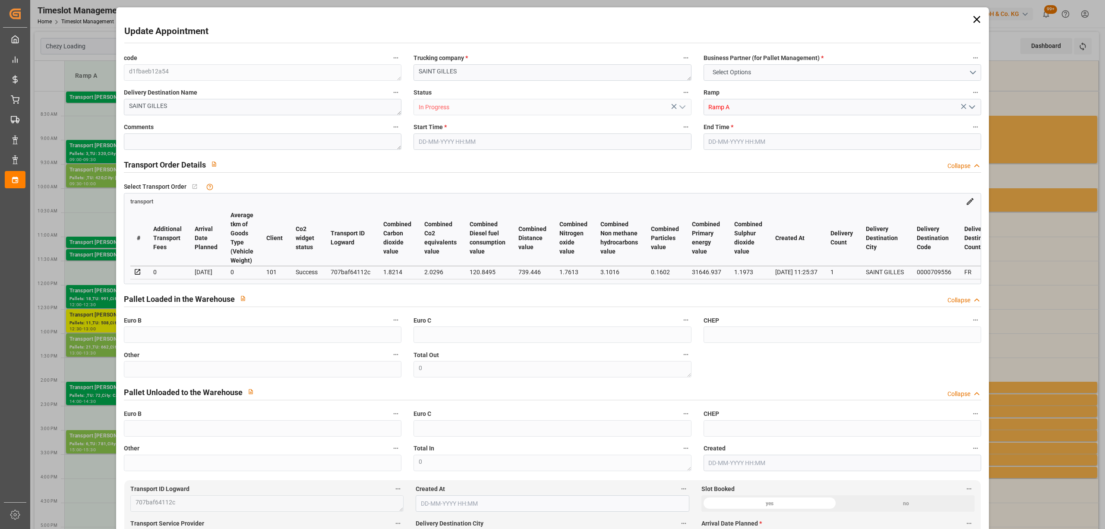
type input "15452.912"
type input "30"
type input "11"
type input "508"
type input "18"
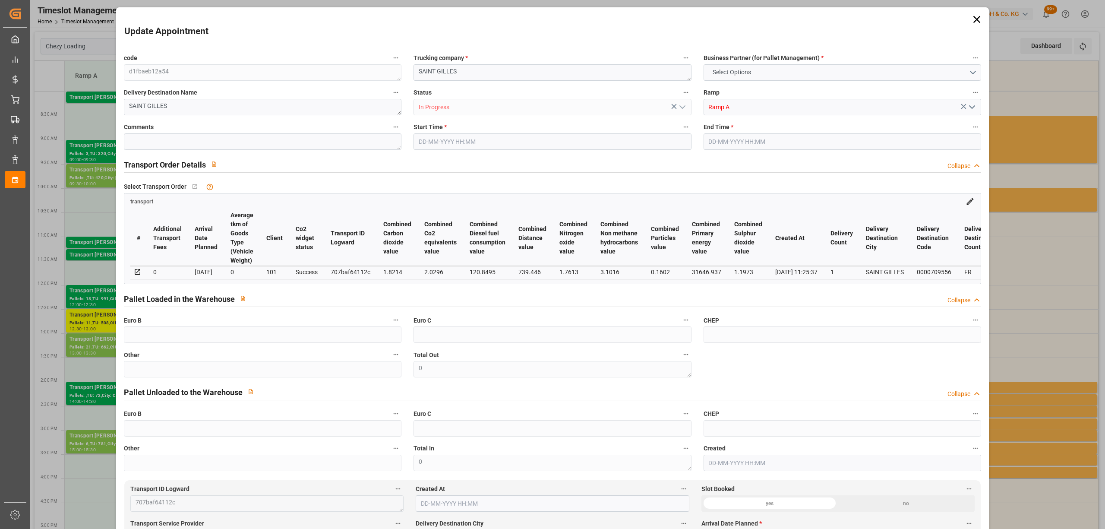
type input "101"
type input "4763.303"
type input "0"
type input "4710.8598"
type input "0"
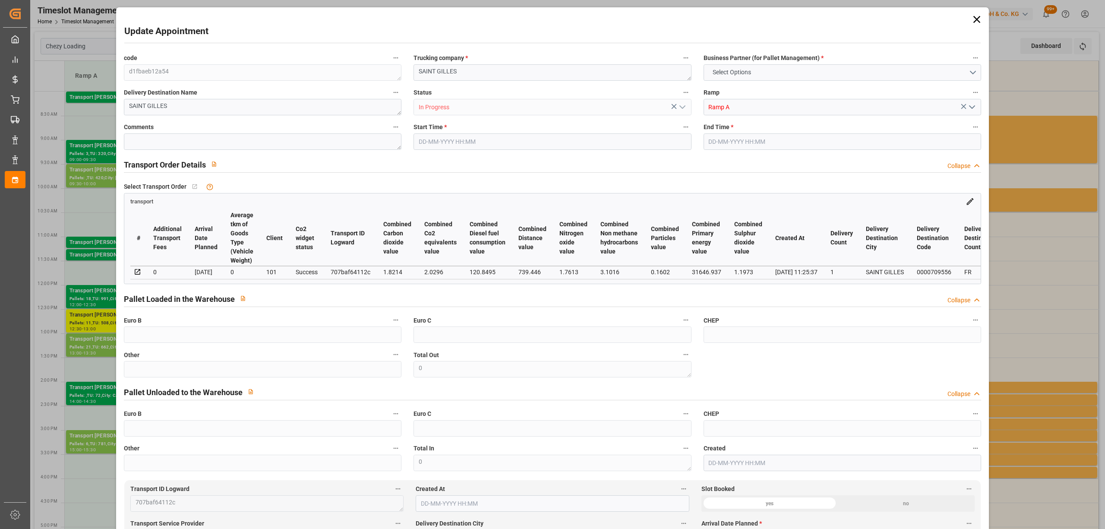
type input "0"
type input "21"
type input "35"
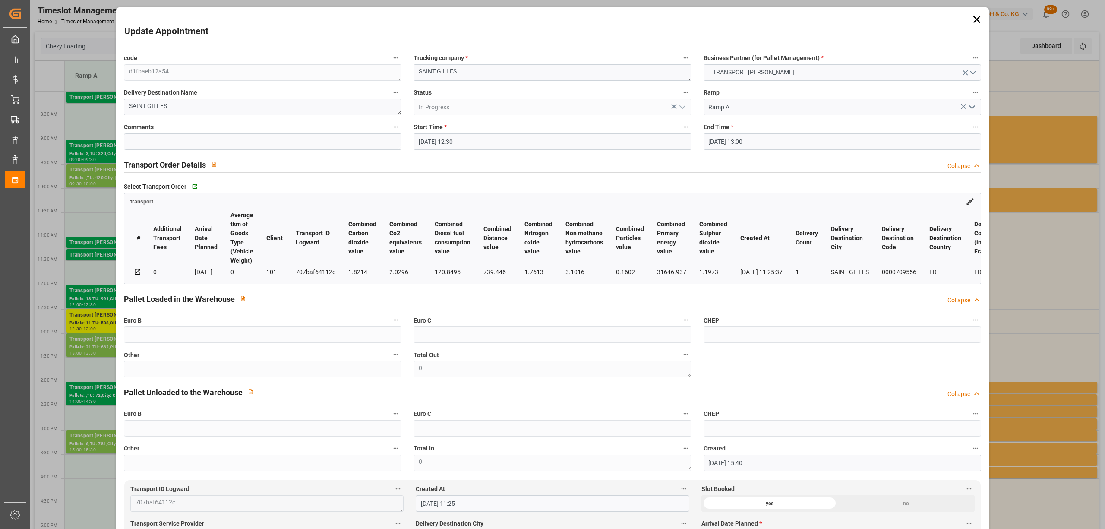
type input "[DATE] 12:30"
type input "[DATE] 13:00"
type input "[DATE] 15:40"
type input "[DATE] 11:25"
type input "[DATE]"
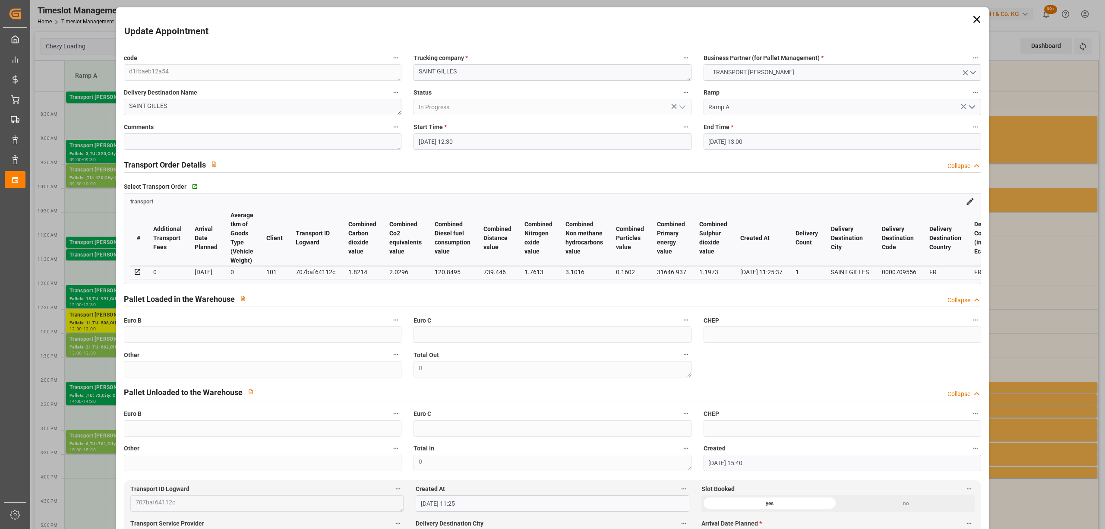
type input "[DATE]"
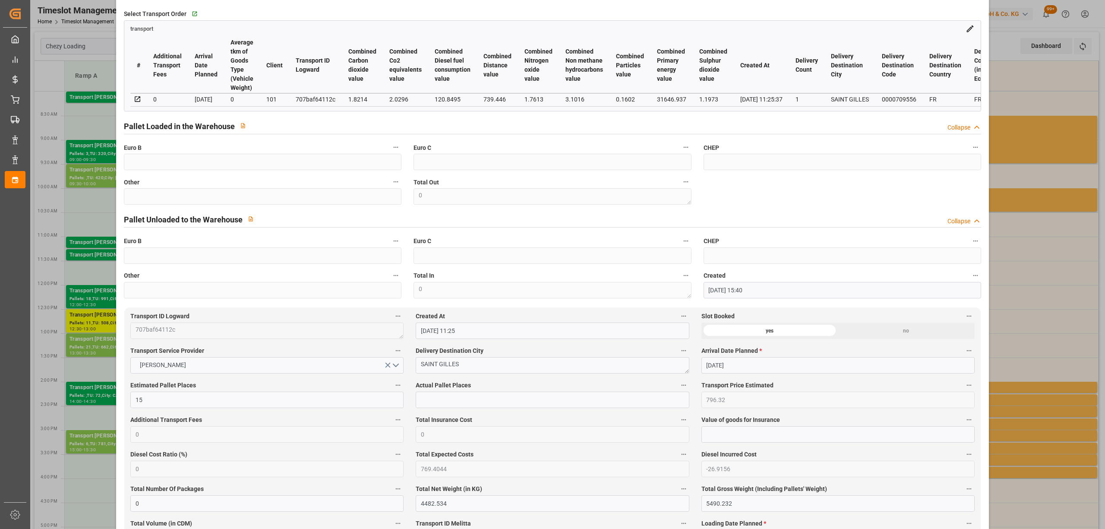
scroll to position [0, 0]
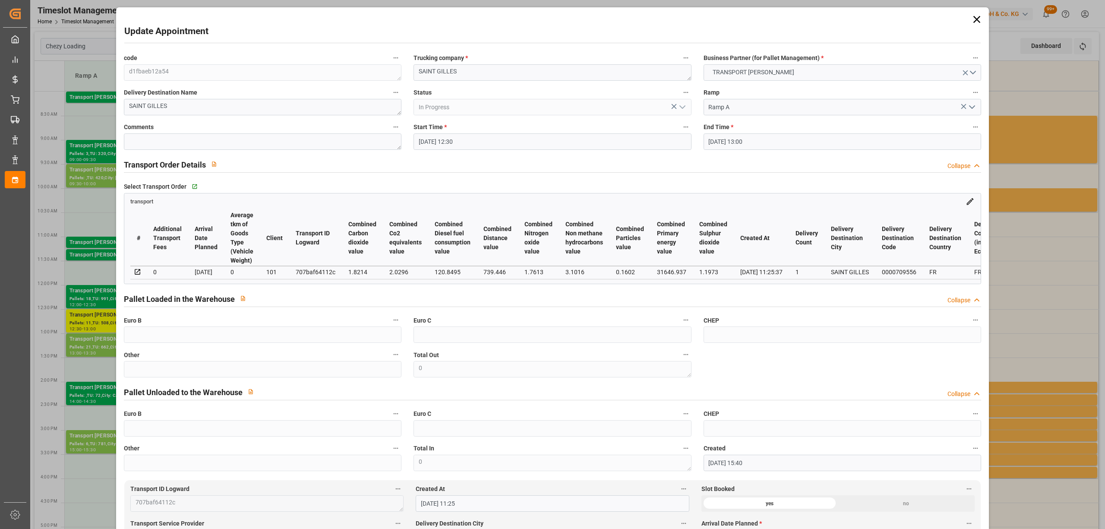
click at [974, 18] on icon at bounding box center [977, 19] width 12 height 12
